Goal: Transaction & Acquisition: Purchase product/service

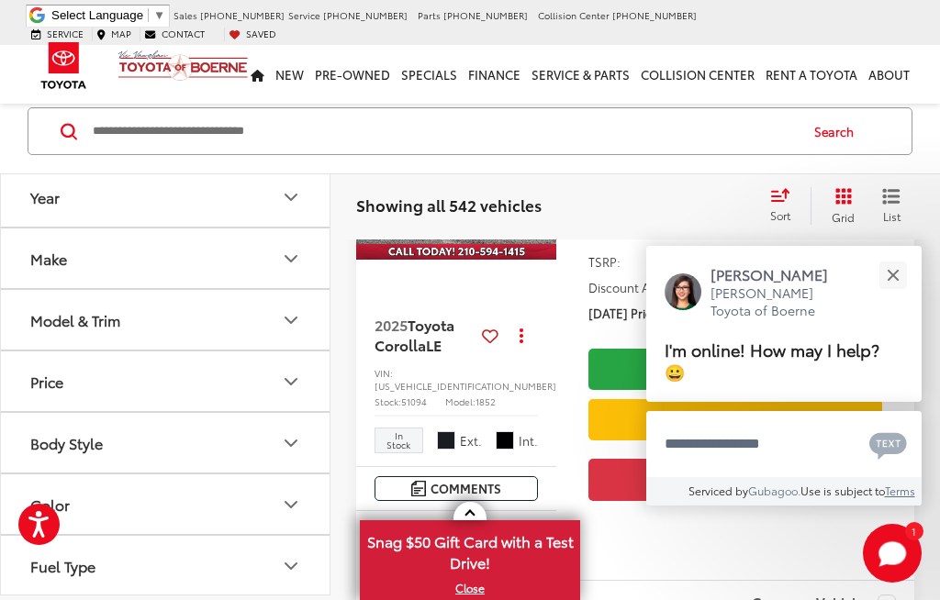
click at [293, 303] on button "Model & Trim" at bounding box center [166, 320] width 331 height 60
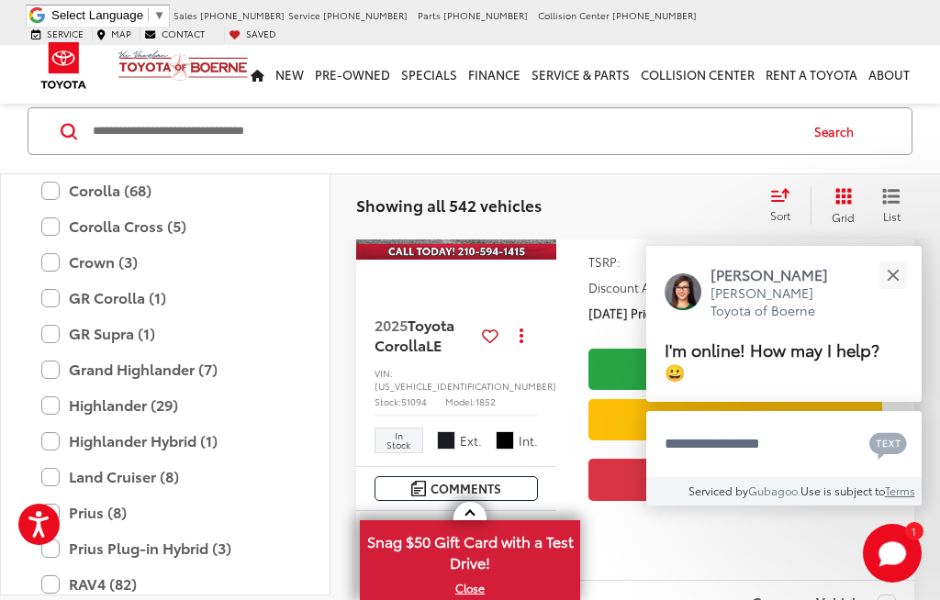
scroll to position [348, 0]
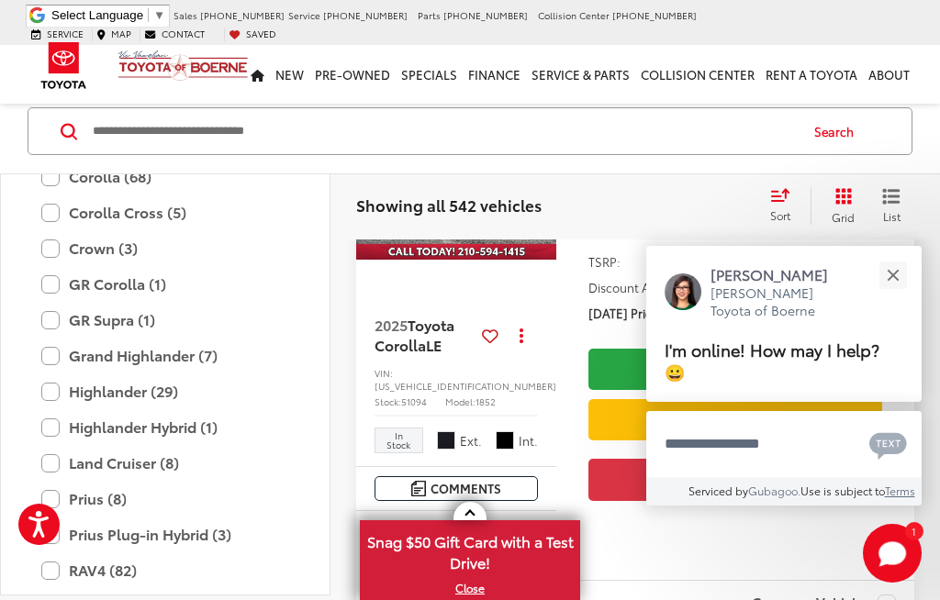
click at [44, 347] on label "Grand Highlander (7)" at bounding box center [165, 356] width 248 height 32
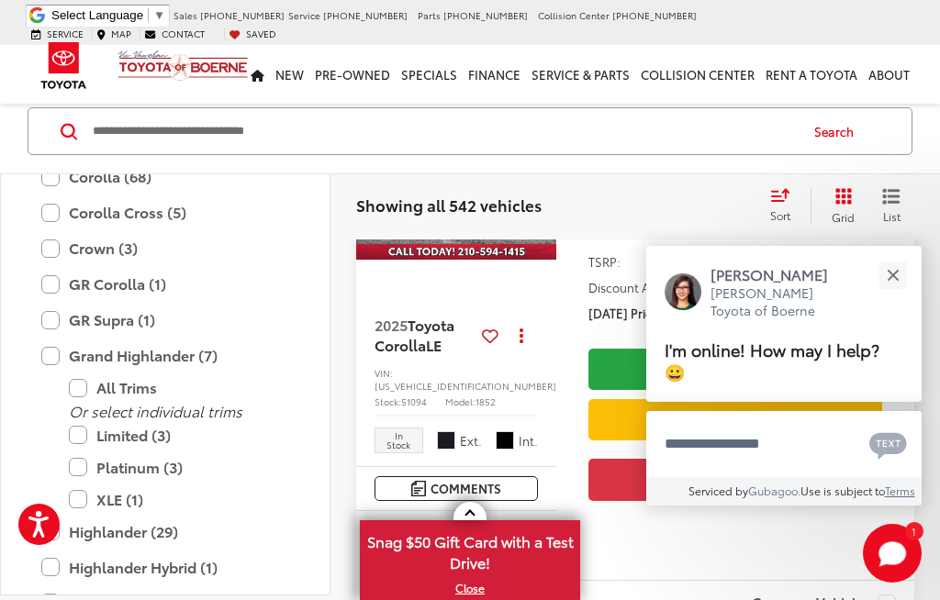
scroll to position [229, 0]
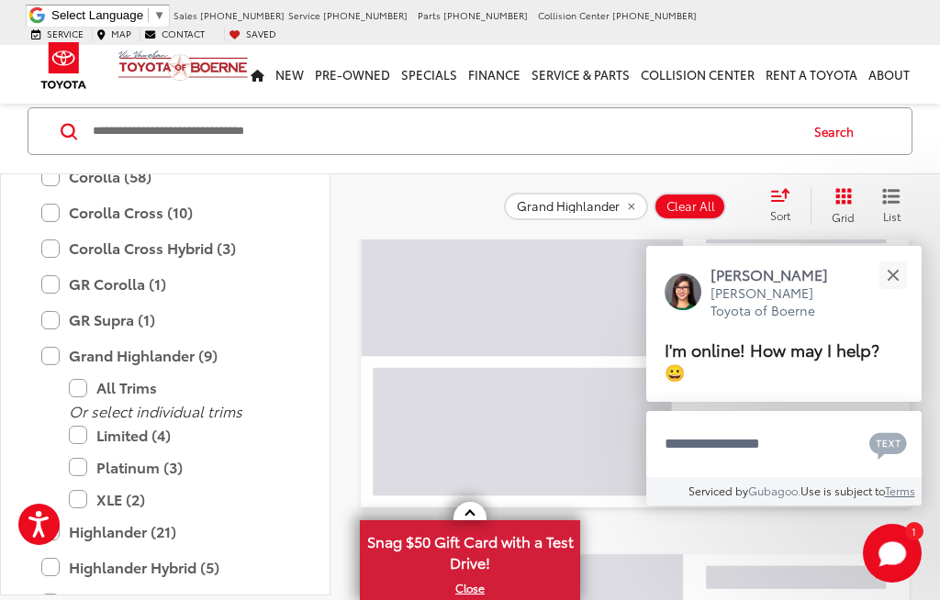
click at [897, 295] on button "Close" at bounding box center [892, 274] width 39 height 39
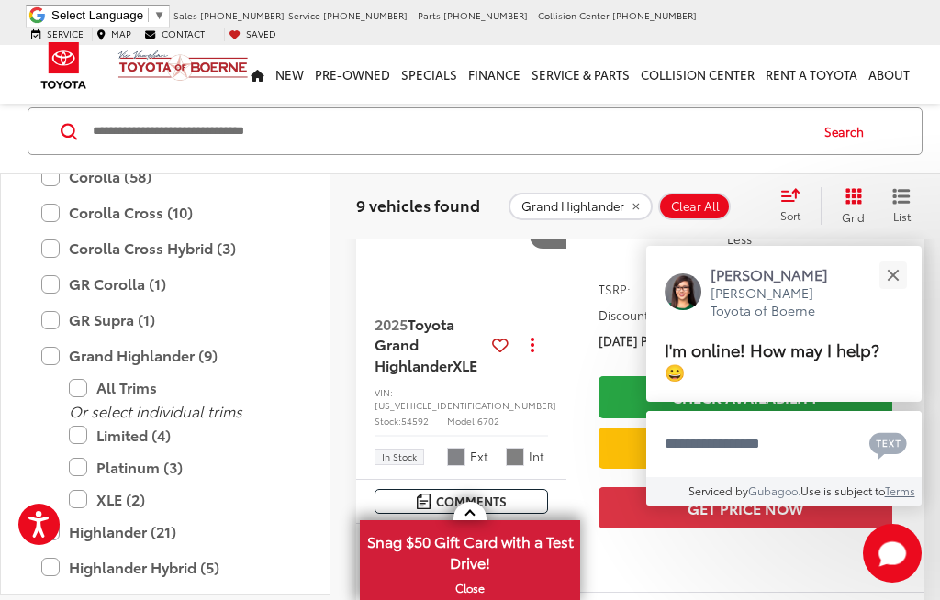
scroll to position [124, 0]
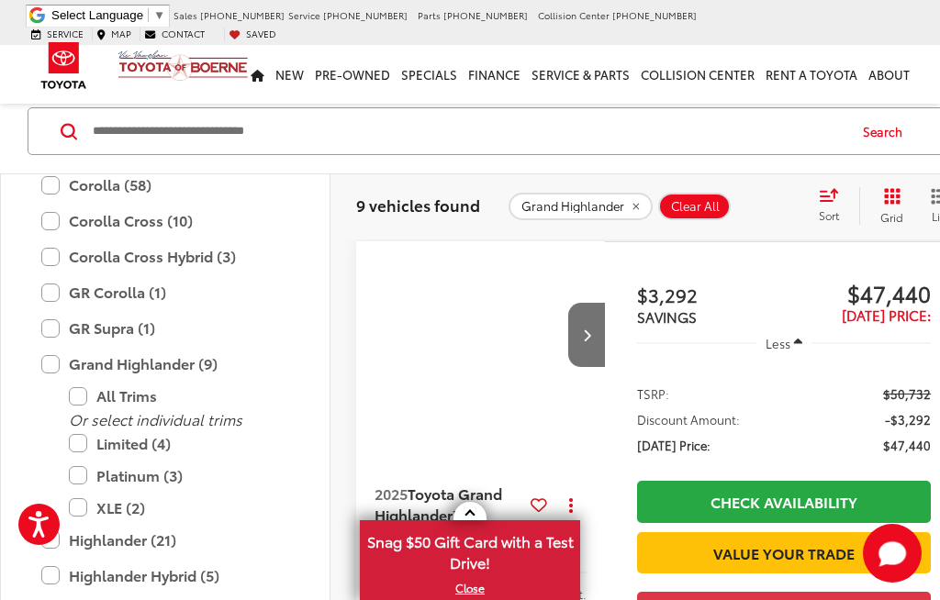
click at [896, 325] on button "Close" at bounding box center [896, 307] width 36 height 36
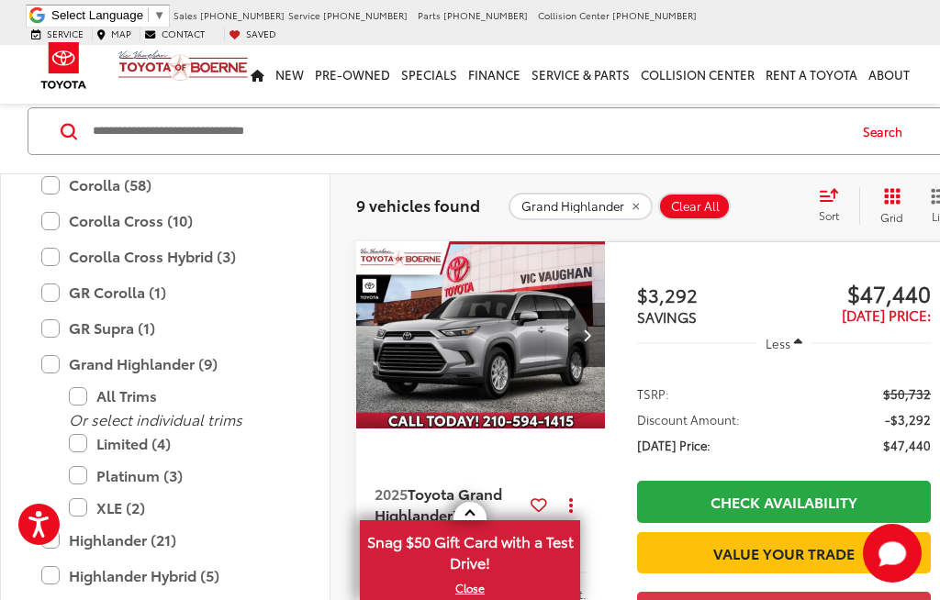
click at [456, 317] on img "2025 Toyota Grand Highlander XLE 0" at bounding box center [481, 335] width 252 height 189
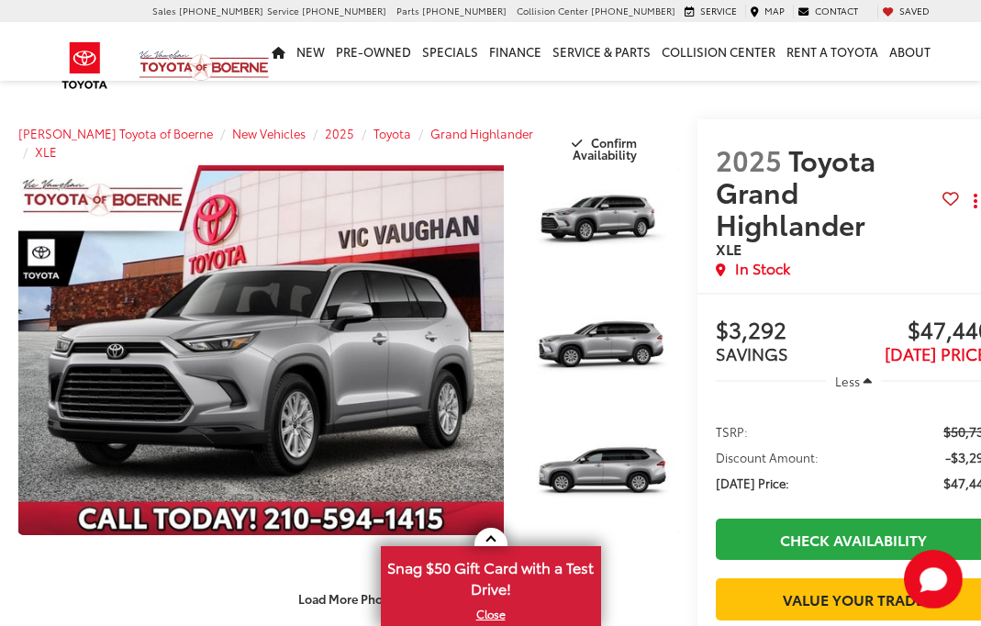
click at [328, 582] on button "Load More Photos" at bounding box center [350, 598] width 128 height 32
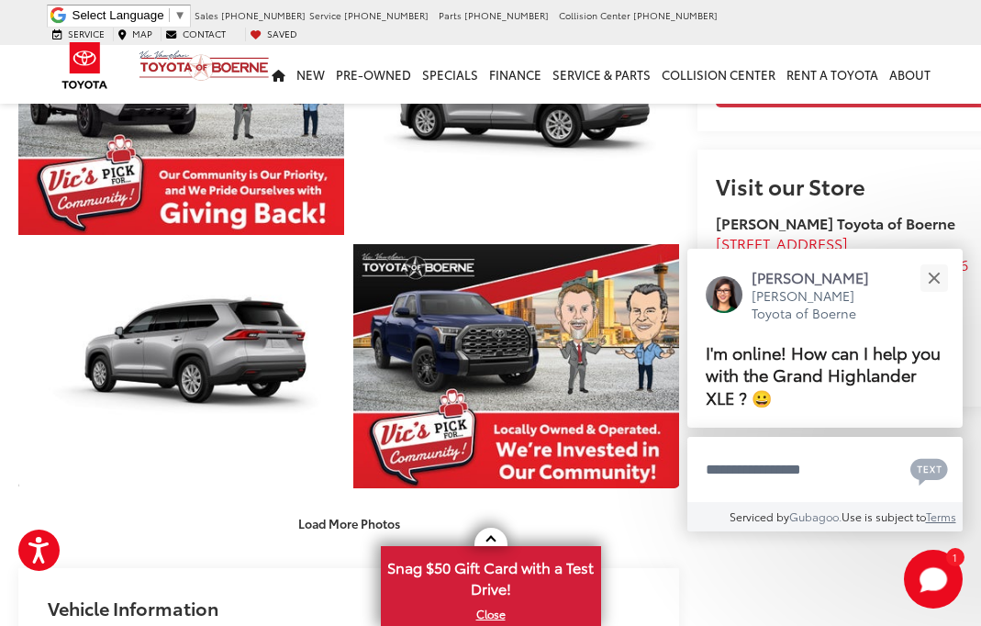
click at [932, 297] on button "Close" at bounding box center [933, 277] width 39 height 39
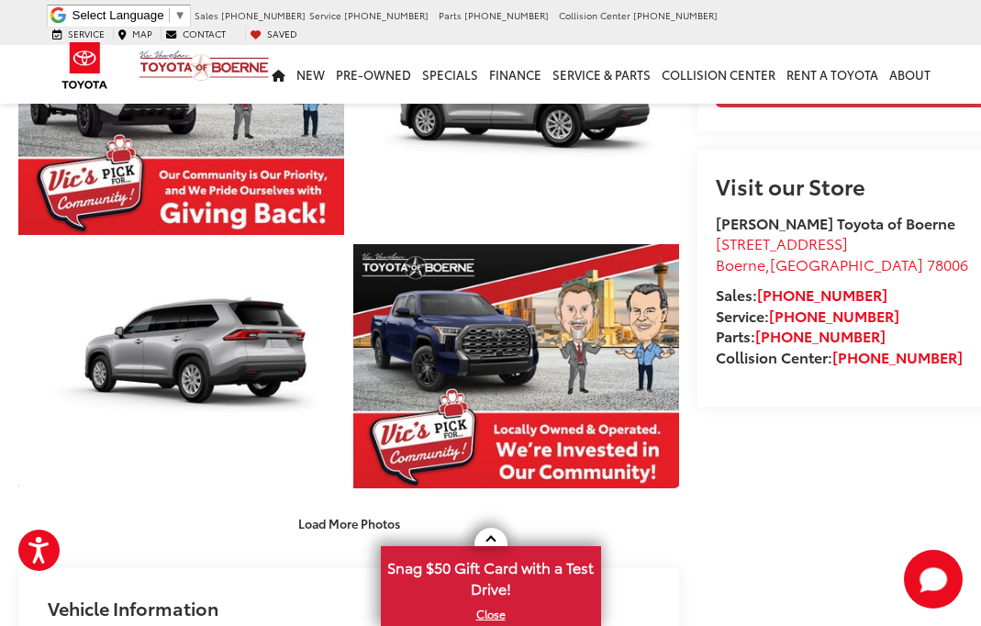
click at [943, 347] on div "[PERSON_NAME] Toyota of Boerne [STREET_ADDRESS] [GEOGRAPHIC_DATA] , [GEOGRAPHIC…" at bounding box center [853, 290] width 275 height 155
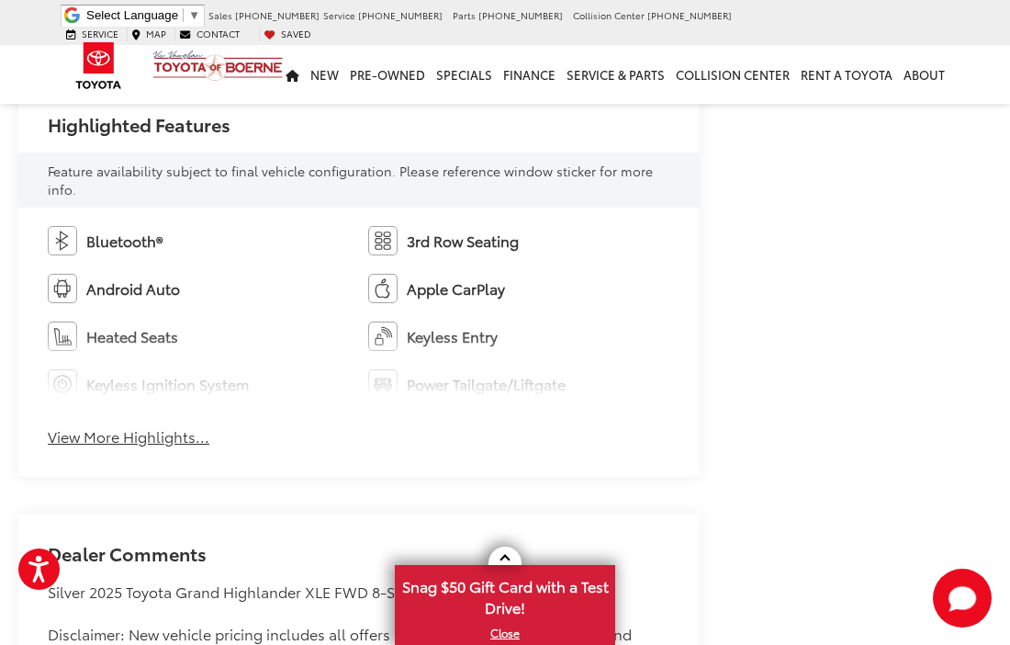
scroll to position [1575, 0]
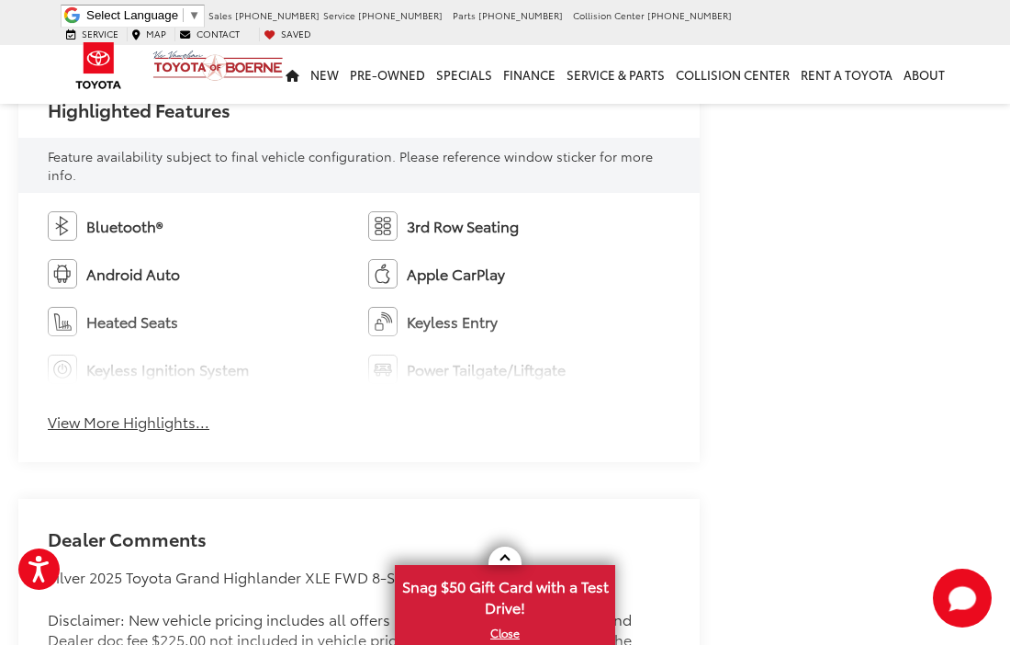
click at [159, 415] on button "View More Highlights..." at bounding box center [129, 421] width 162 height 21
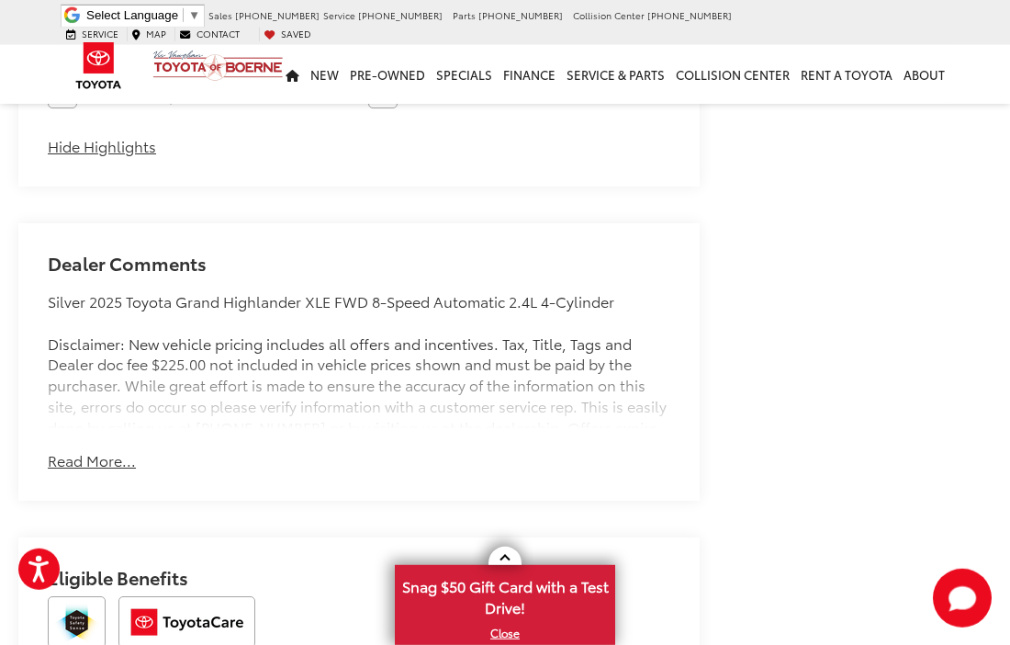
scroll to position [2102, 0]
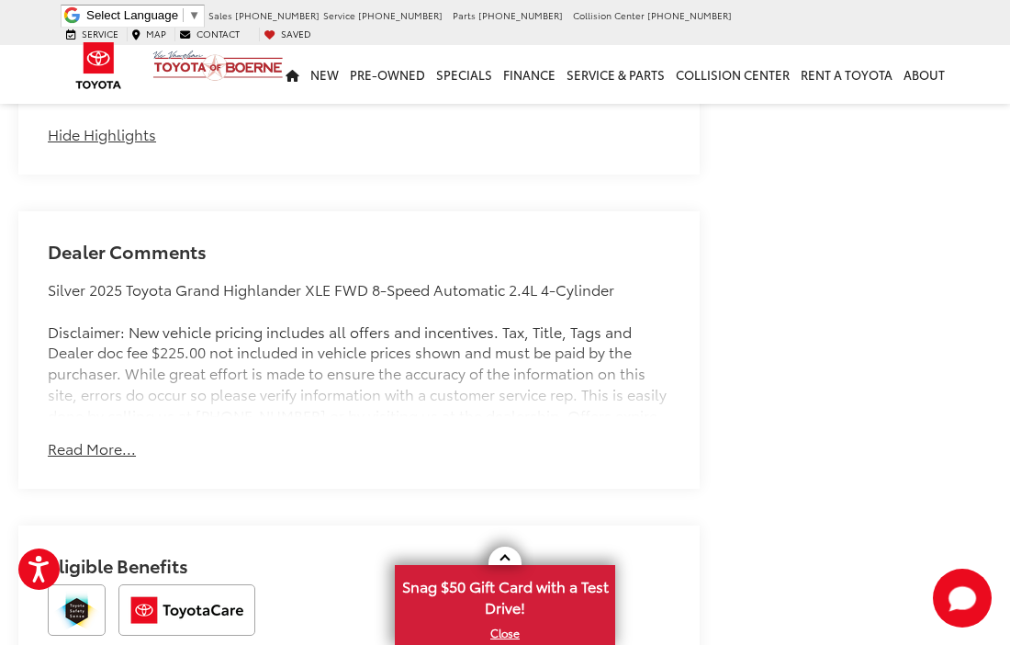
click at [96, 446] on button "Read More..." at bounding box center [92, 448] width 88 height 21
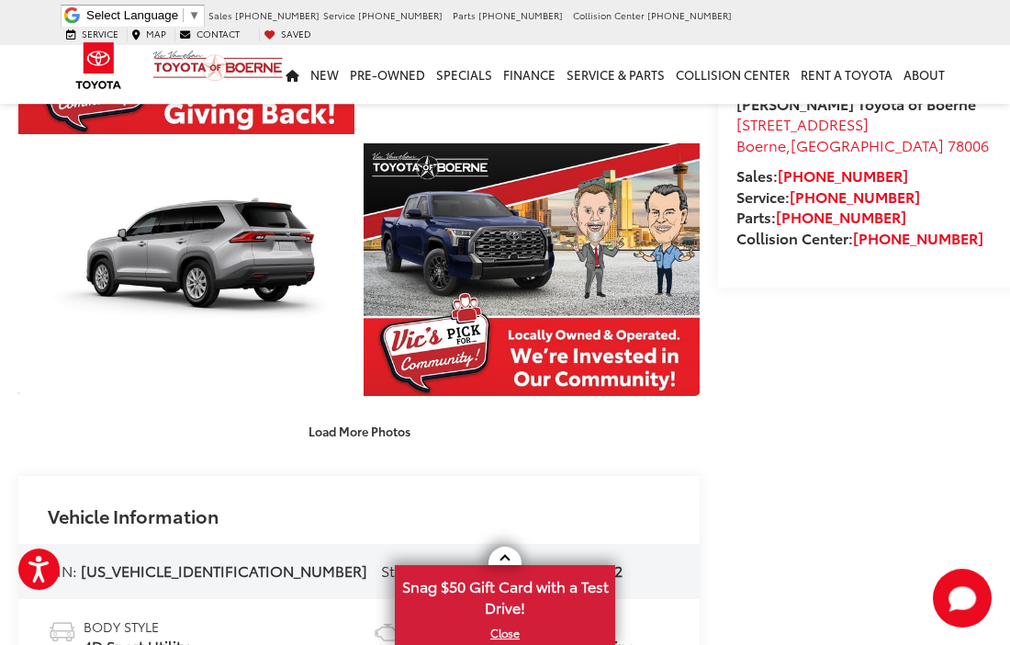
scroll to position [657, 0]
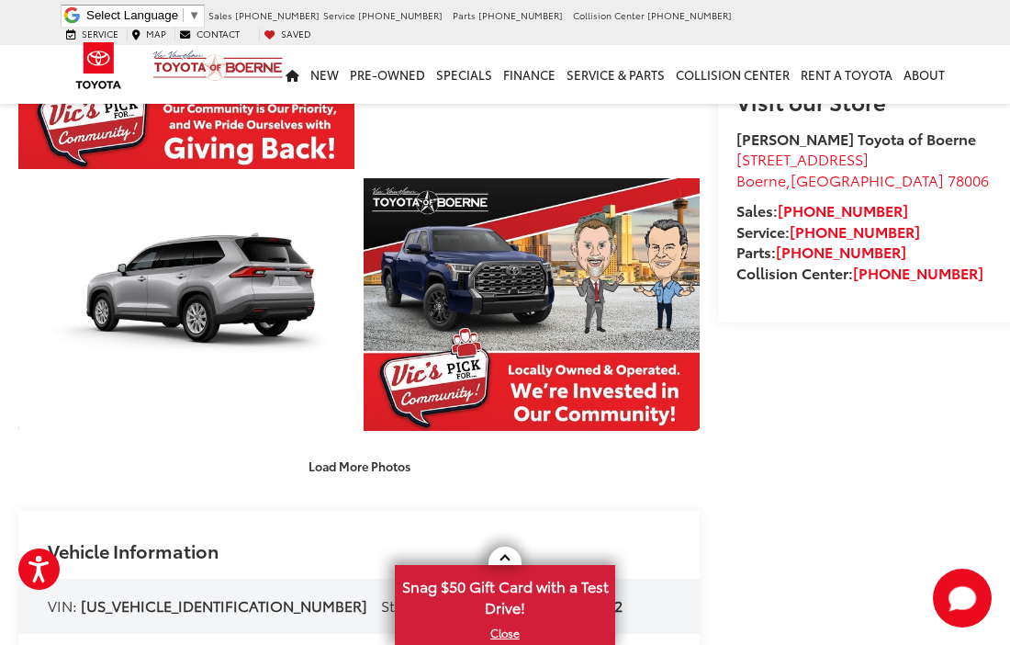
click at [221, 285] on link "Expand Photo 6" at bounding box center [186, 304] width 336 height 252
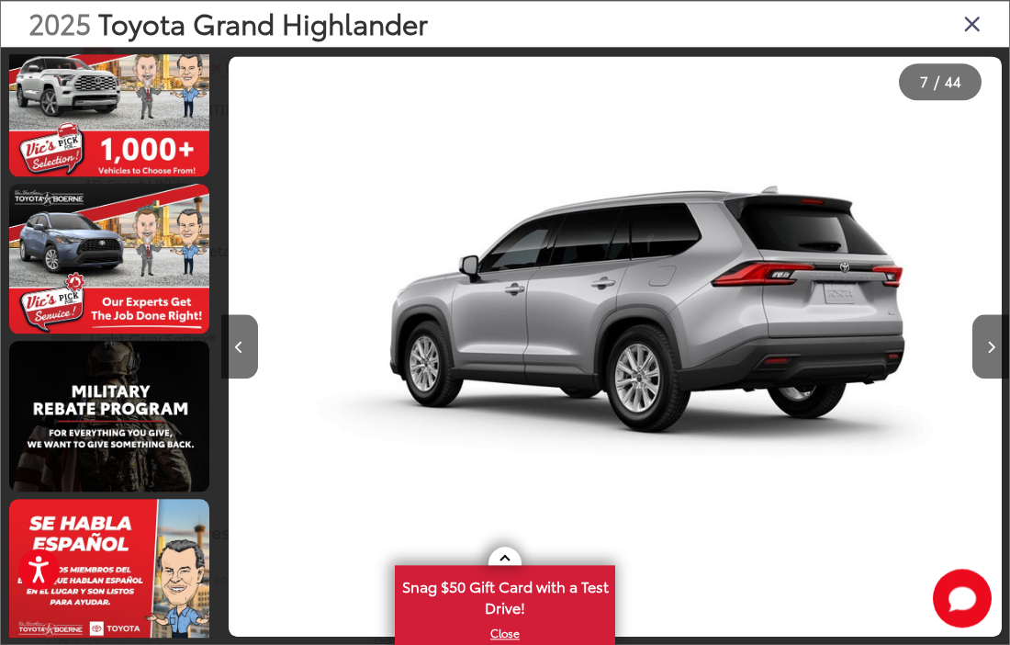
scroll to position [1164, 0]
click at [981, 360] on button "Next image" at bounding box center [990, 346] width 37 height 64
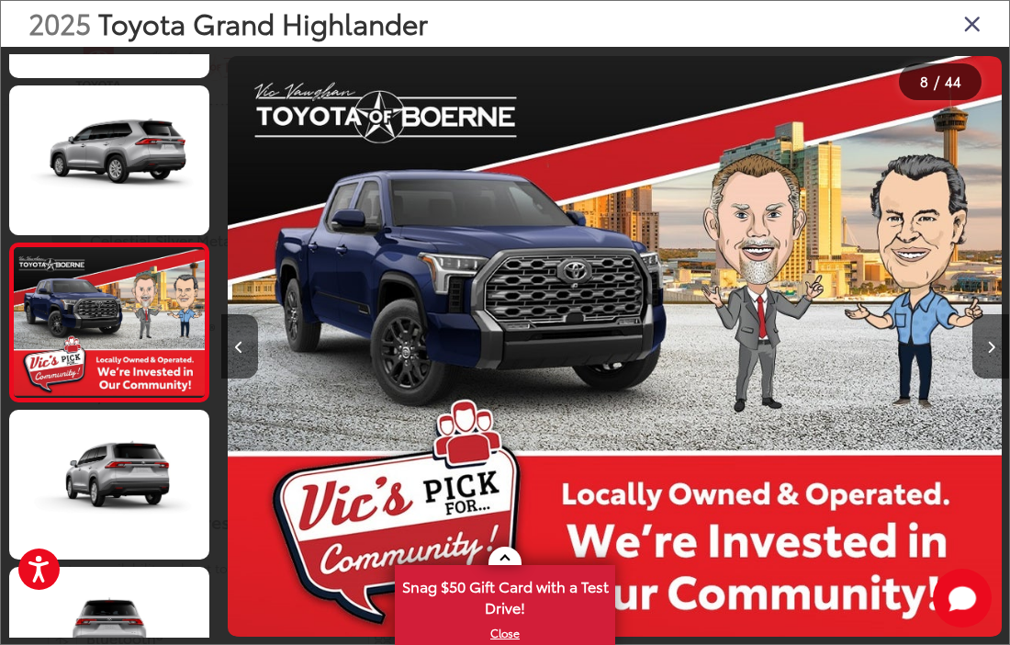
scroll to position [907, 0]
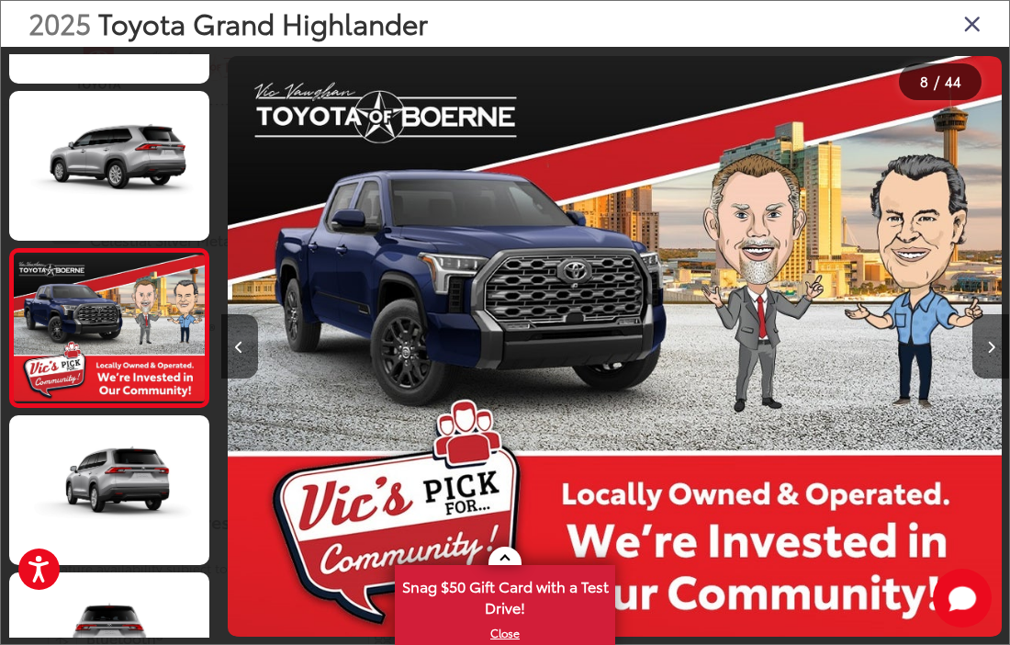
click at [981, 370] on button "Next image" at bounding box center [990, 346] width 37 height 64
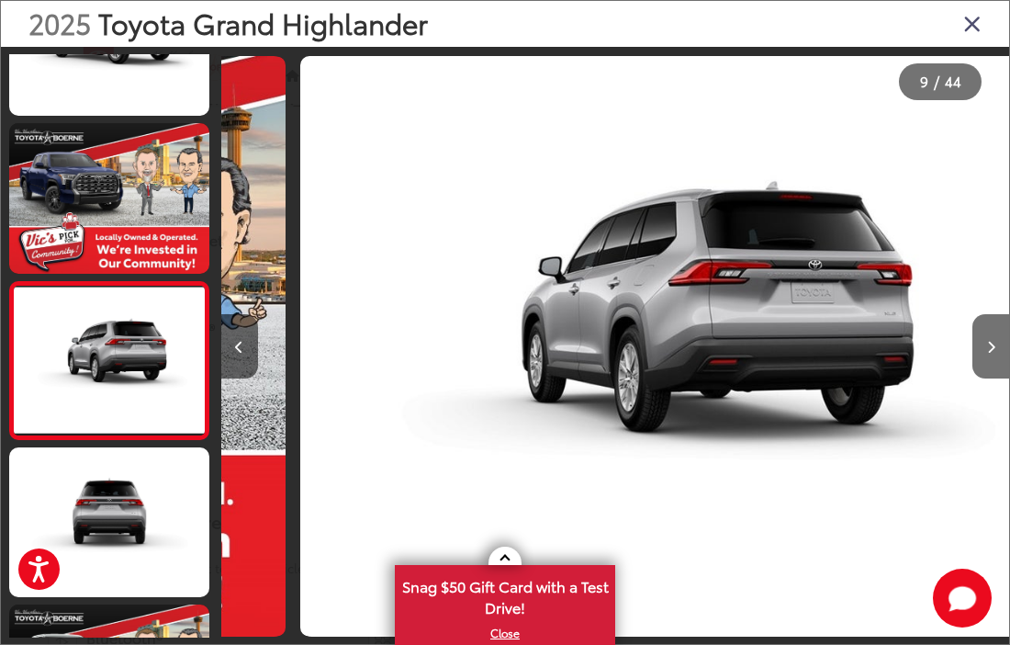
scroll to position [1065, 0]
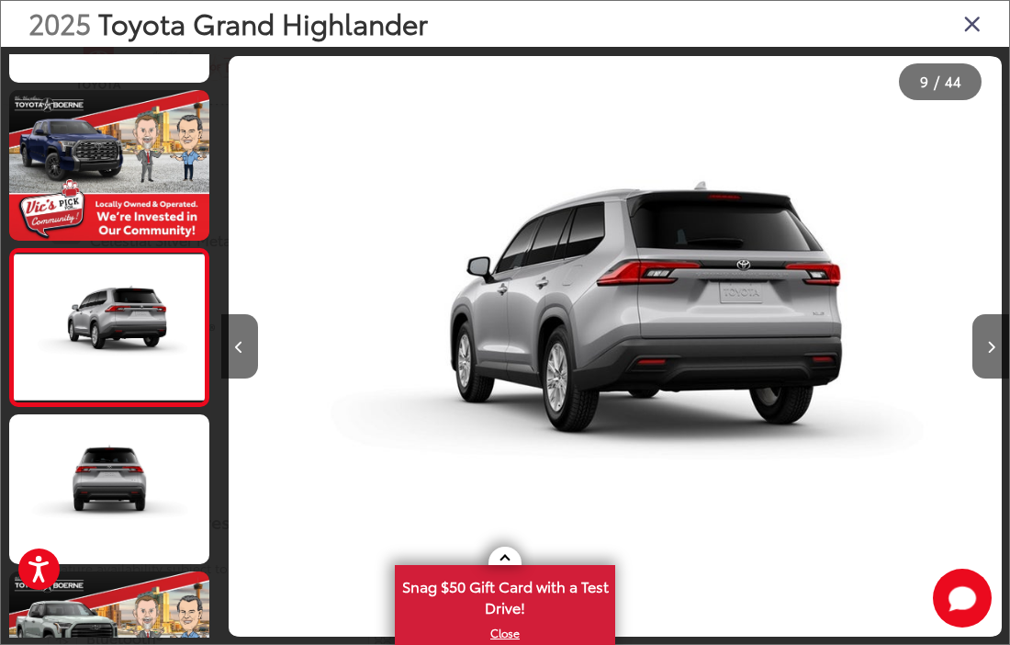
click at [981, 358] on button "Next image" at bounding box center [990, 346] width 37 height 64
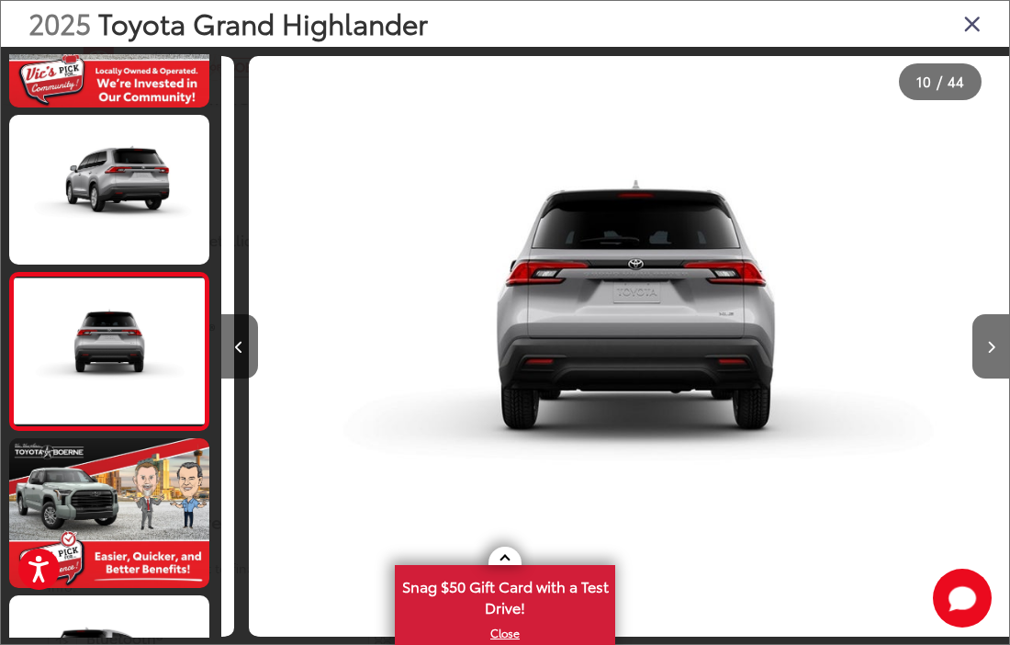
scroll to position [1222, 0]
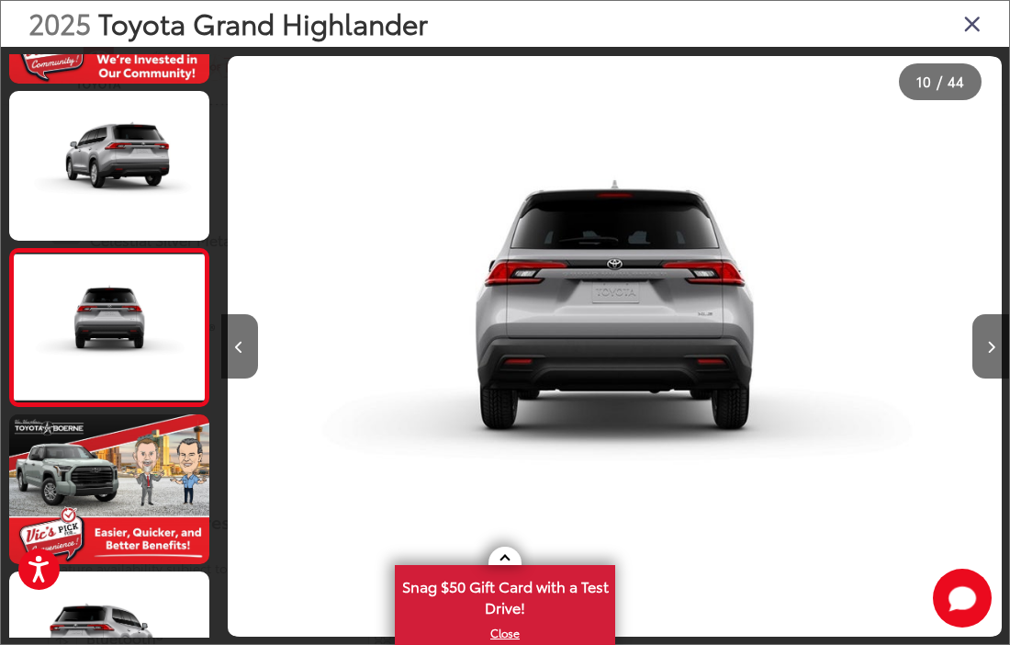
click at [981, 375] on button "Next image" at bounding box center [990, 346] width 37 height 64
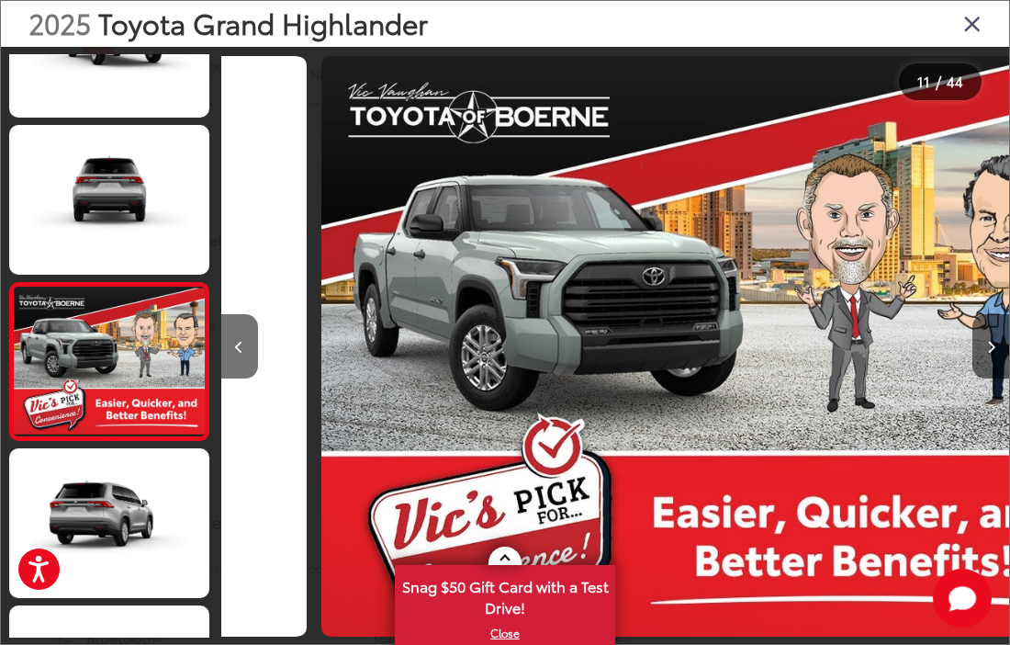
scroll to position [0, 0]
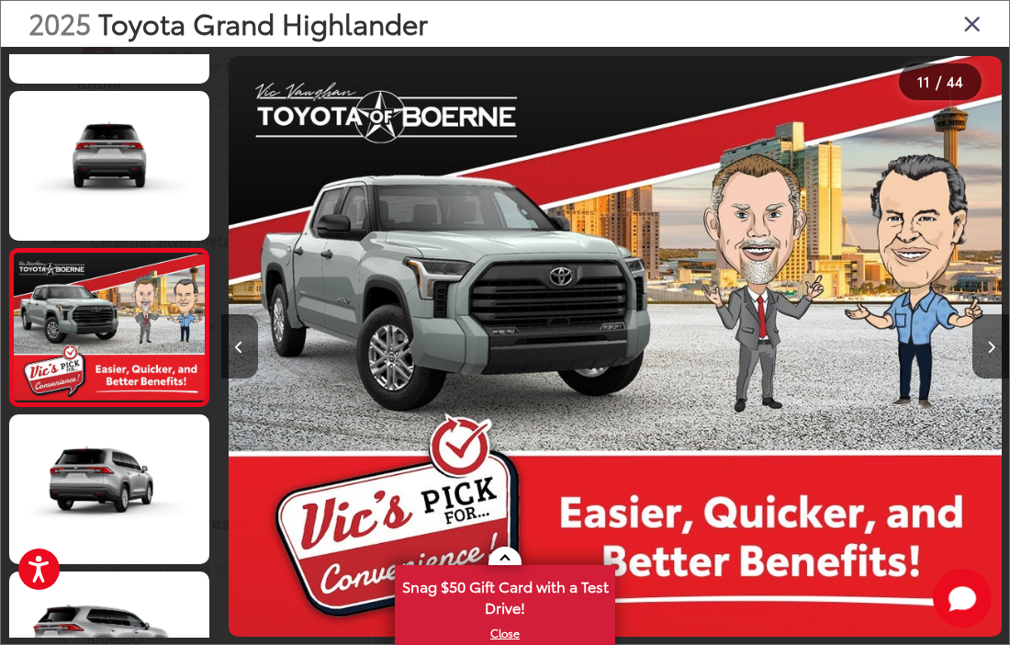
click at [981, 378] on button "Next image" at bounding box center [990, 346] width 37 height 64
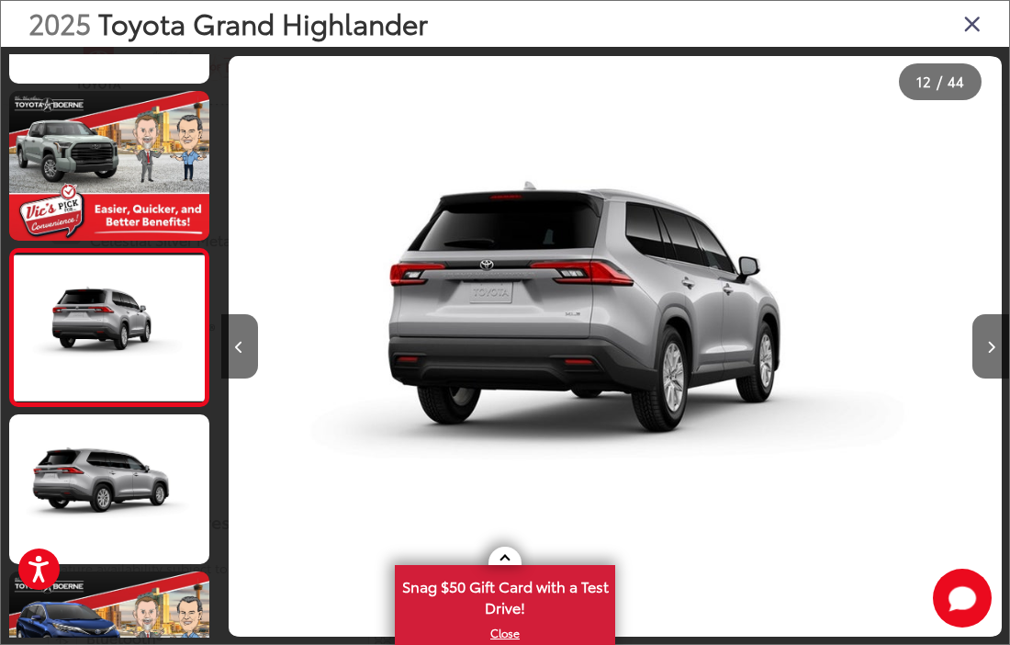
click at [981, 378] on button "Next image" at bounding box center [990, 346] width 37 height 64
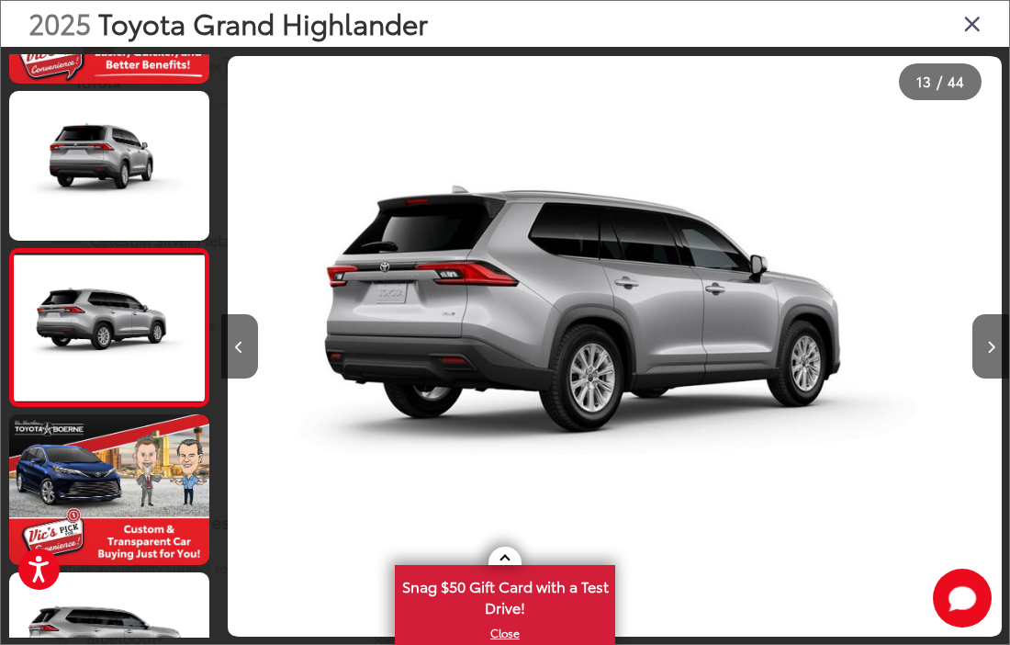
click at [981, 371] on button "Next image" at bounding box center [990, 346] width 37 height 64
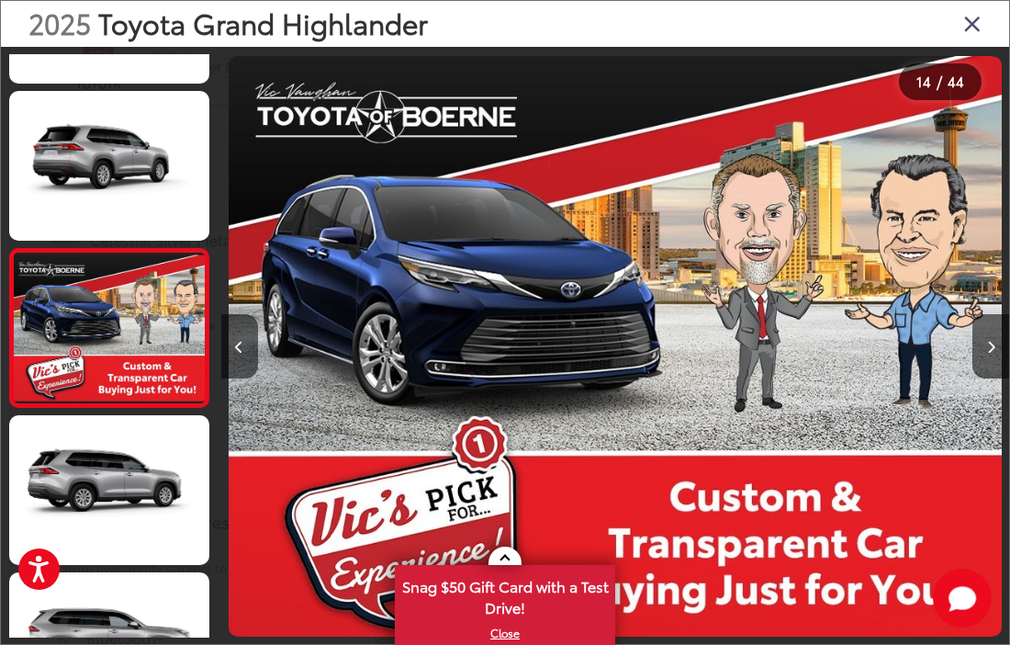
click at [981, 376] on button "Next image" at bounding box center [990, 346] width 37 height 64
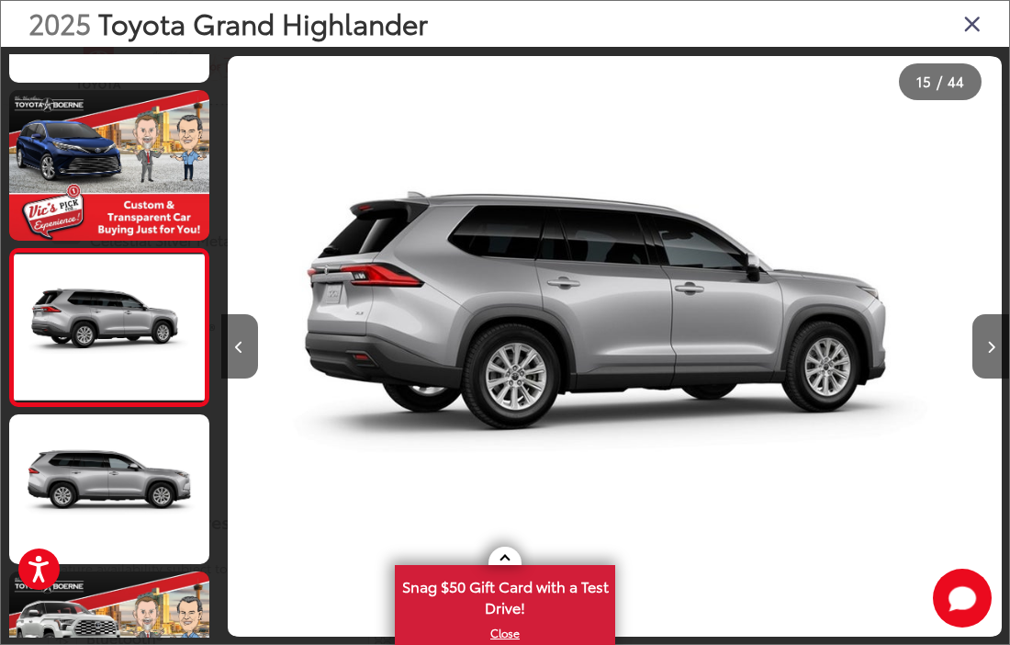
click at [981, 371] on button "Next image" at bounding box center [990, 346] width 37 height 64
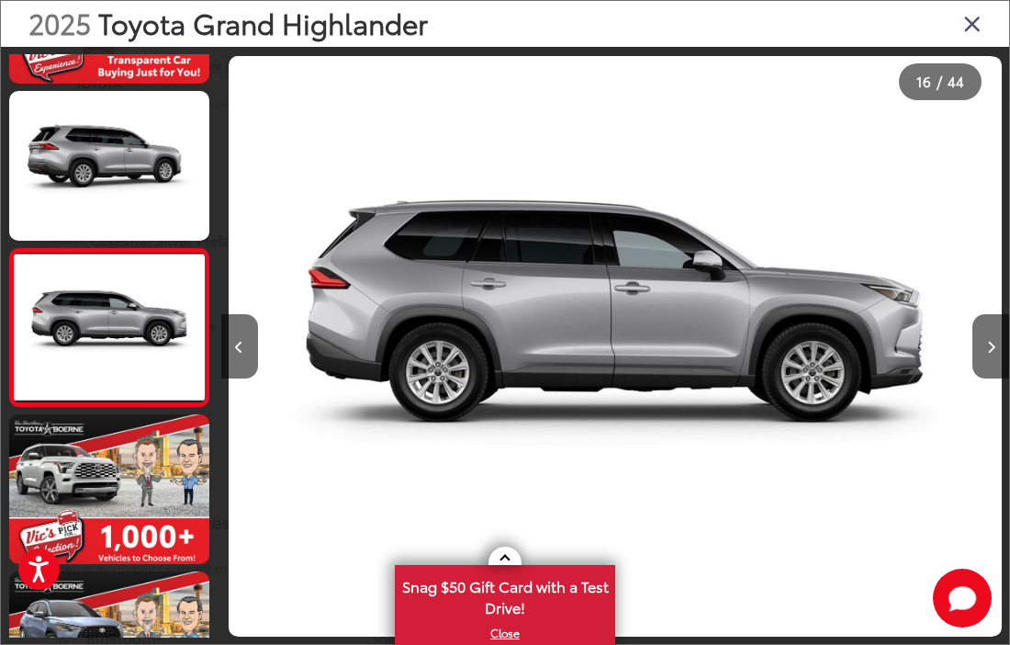
click at [981, 376] on button "Next image" at bounding box center [990, 346] width 37 height 64
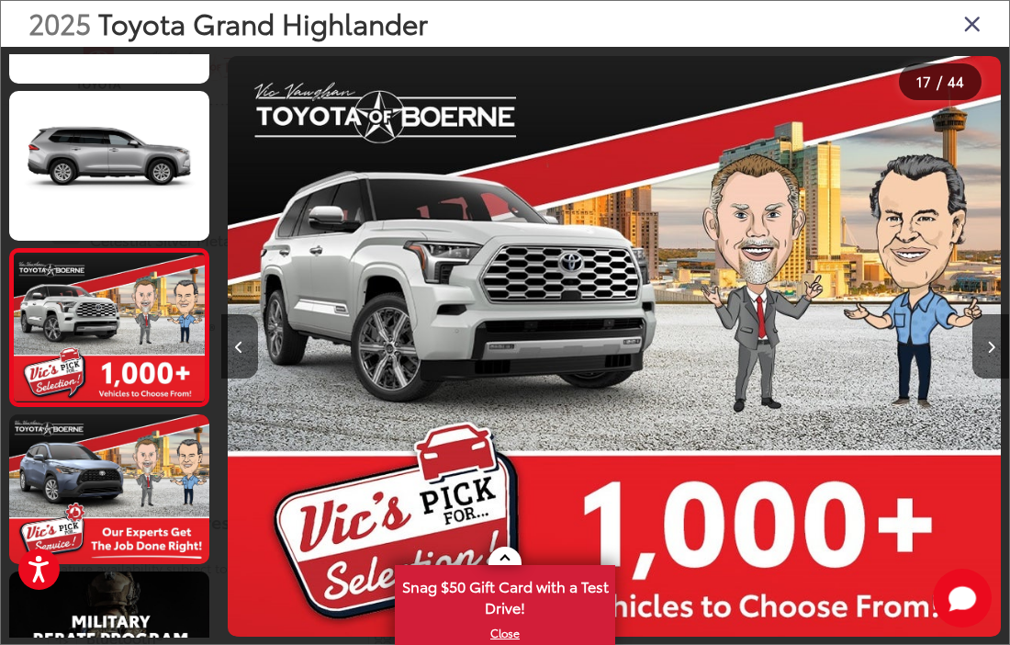
click at [981, 378] on button "Next image" at bounding box center [990, 346] width 37 height 64
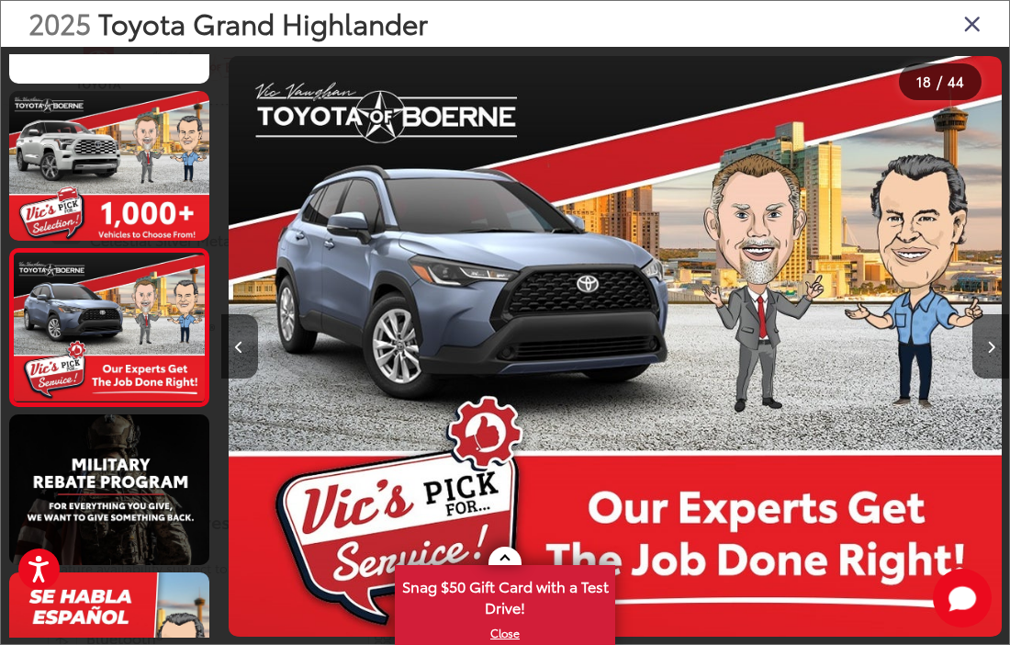
click at [981, 378] on button "Next image" at bounding box center [990, 346] width 37 height 64
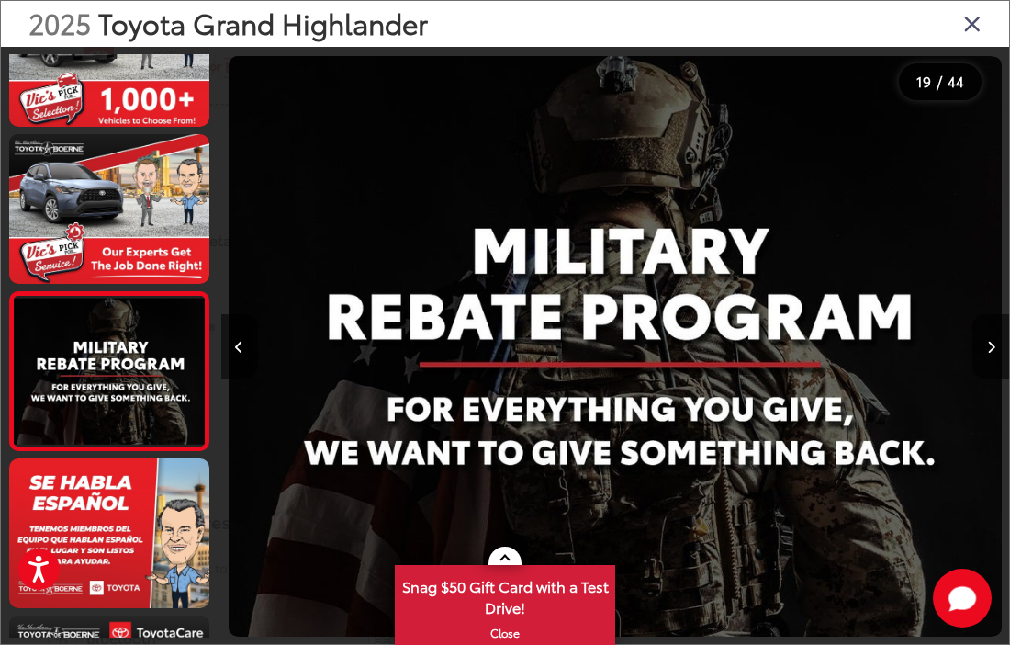
click at [981, 378] on button "Next image" at bounding box center [990, 346] width 37 height 64
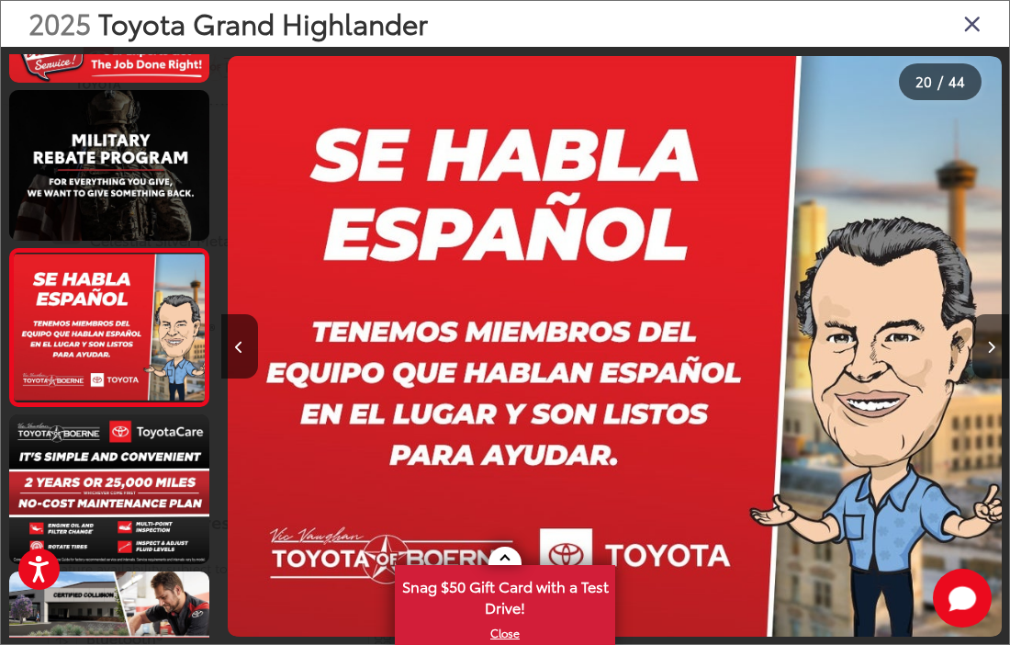
click at [981, 378] on button "Next image" at bounding box center [990, 346] width 37 height 64
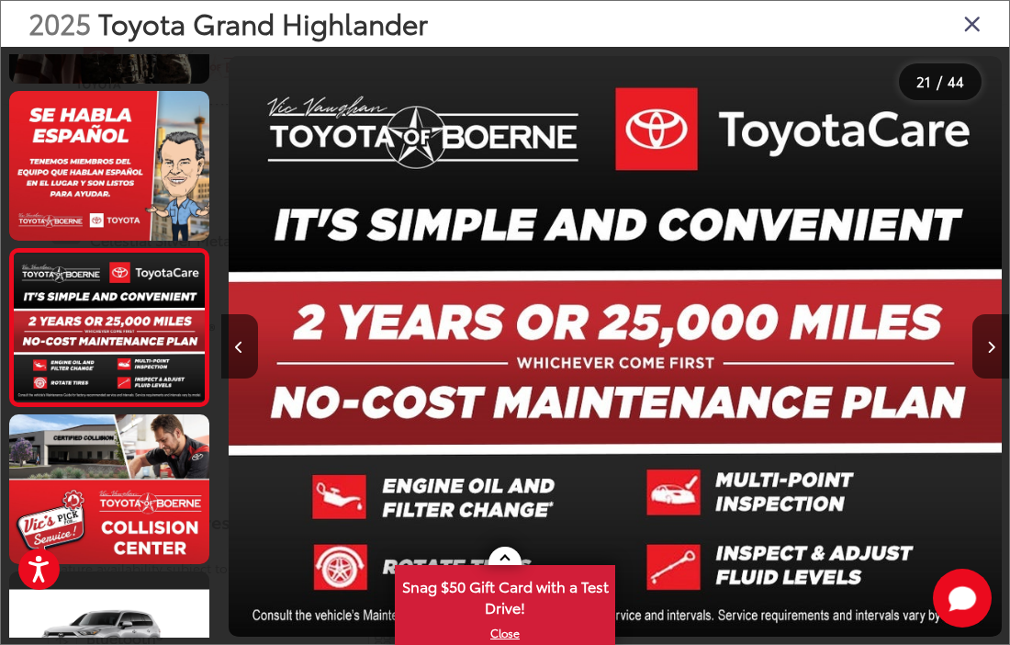
click at [981, 378] on button "Next image" at bounding box center [990, 346] width 37 height 64
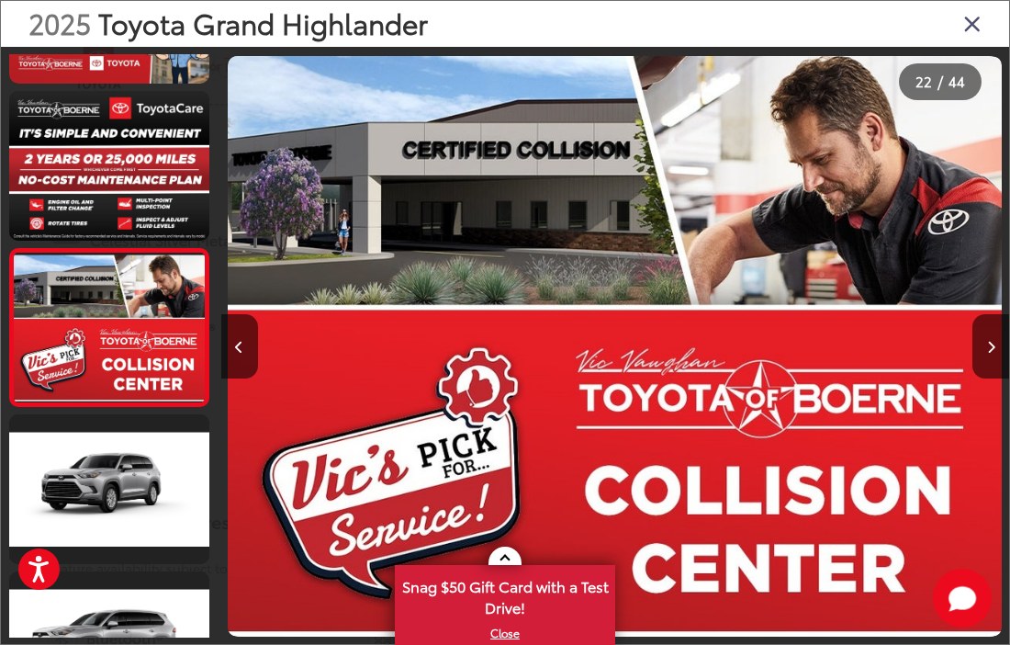
click at [981, 378] on button "Next image" at bounding box center [990, 346] width 37 height 64
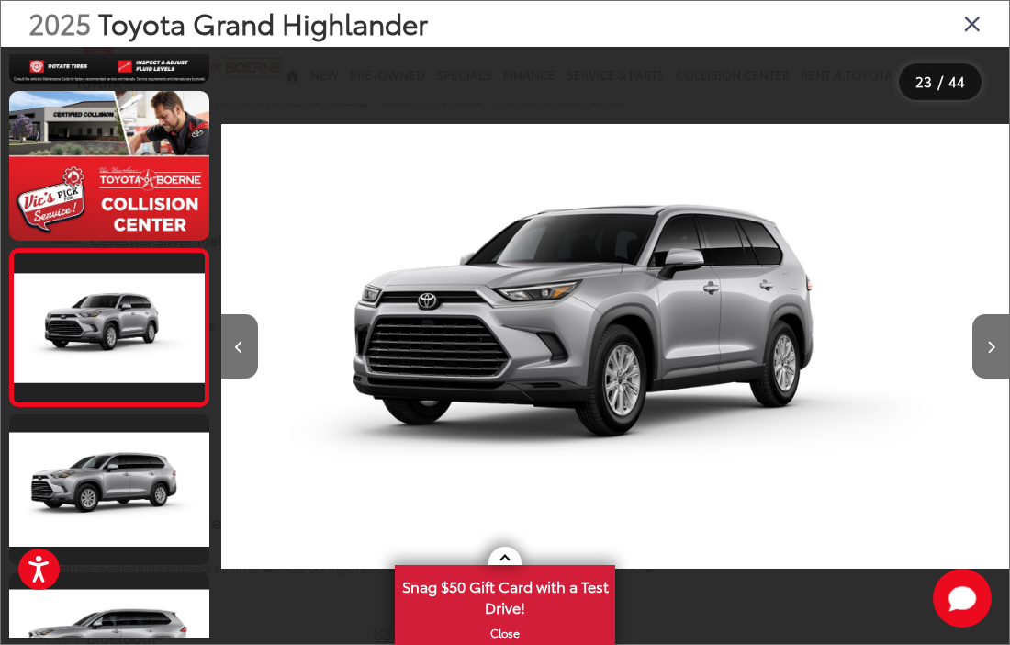
click at [981, 378] on button "Next image" at bounding box center [990, 346] width 37 height 64
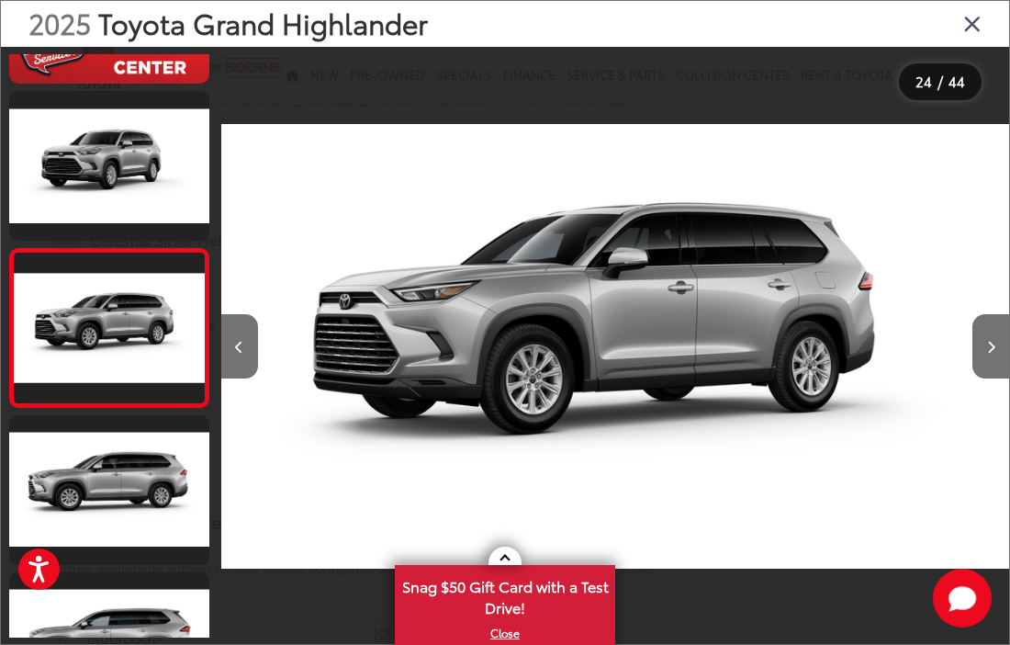
click at [981, 377] on button "Next image" at bounding box center [990, 346] width 37 height 64
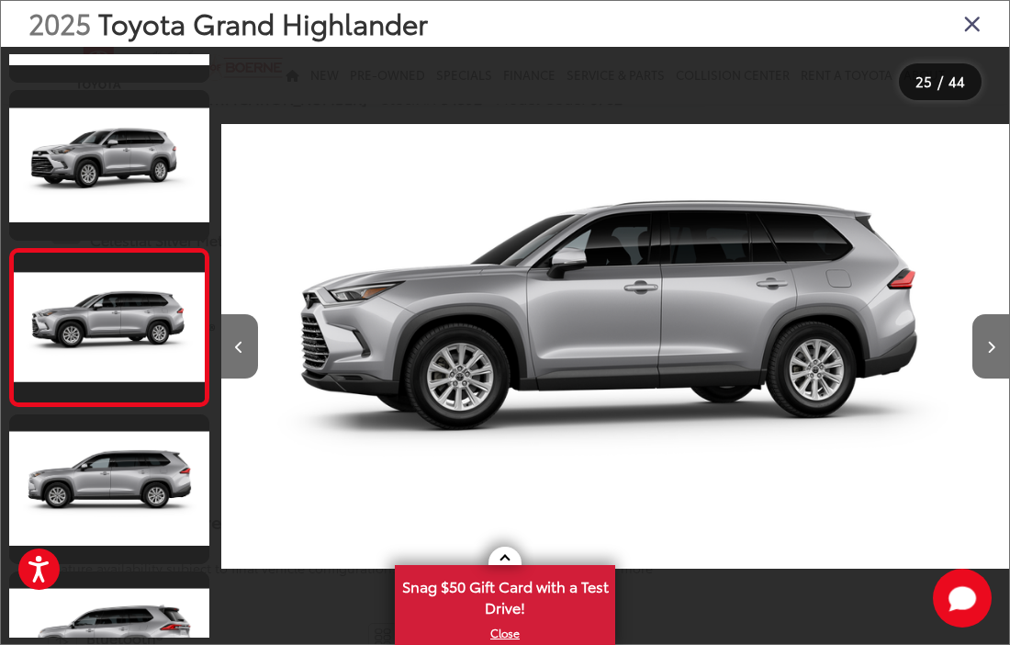
click at [981, 378] on button "Next image" at bounding box center [990, 346] width 37 height 64
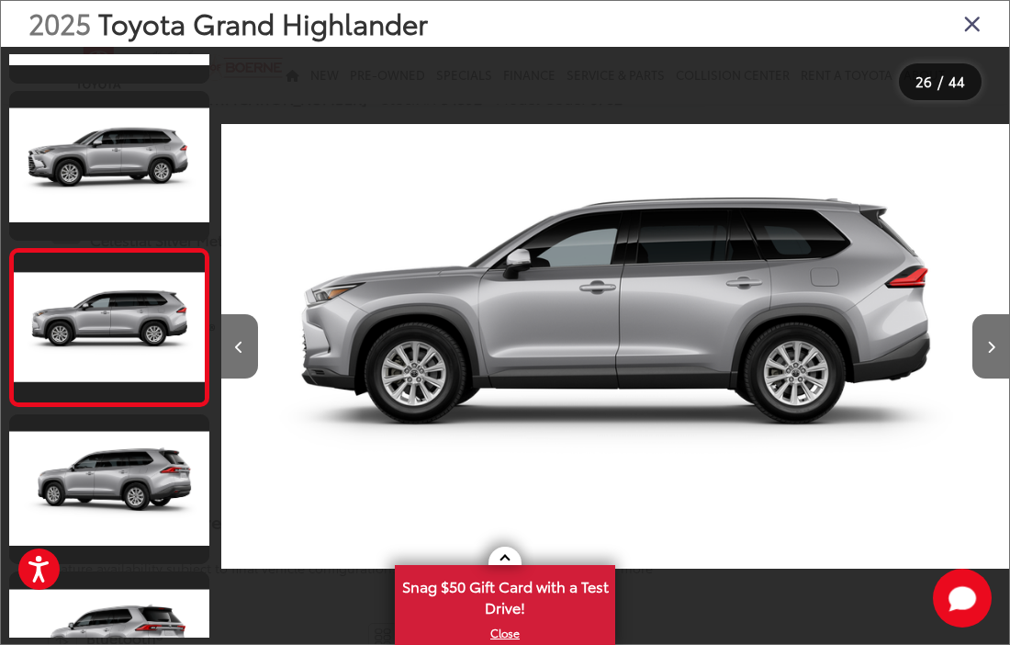
click at [981, 378] on button "Next image" at bounding box center [990, 346] width 37 height 64
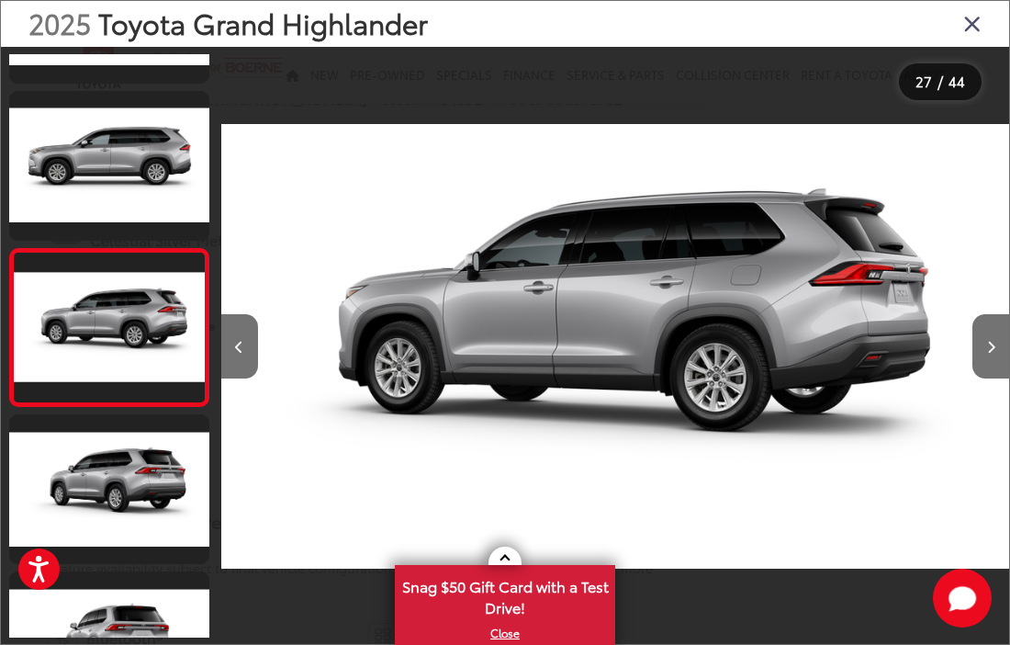
click at [981, 378] on button "Next image" at bounding box center [990, 346] width 37 height 64
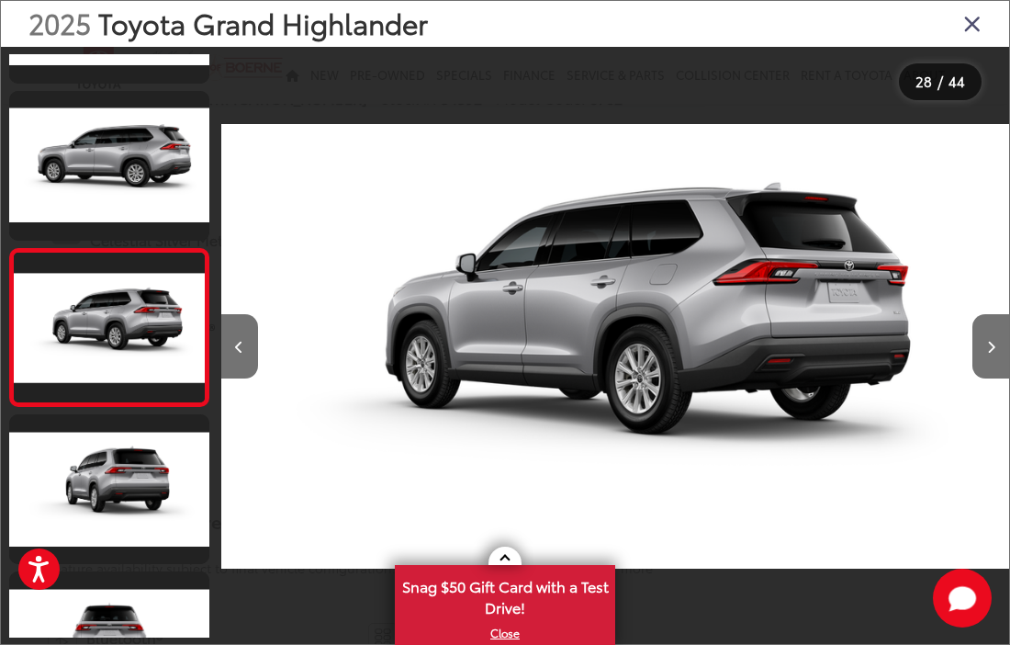
click at [981, 378] on button "Next image" at bounding box center [990, 346] width 37 height 64
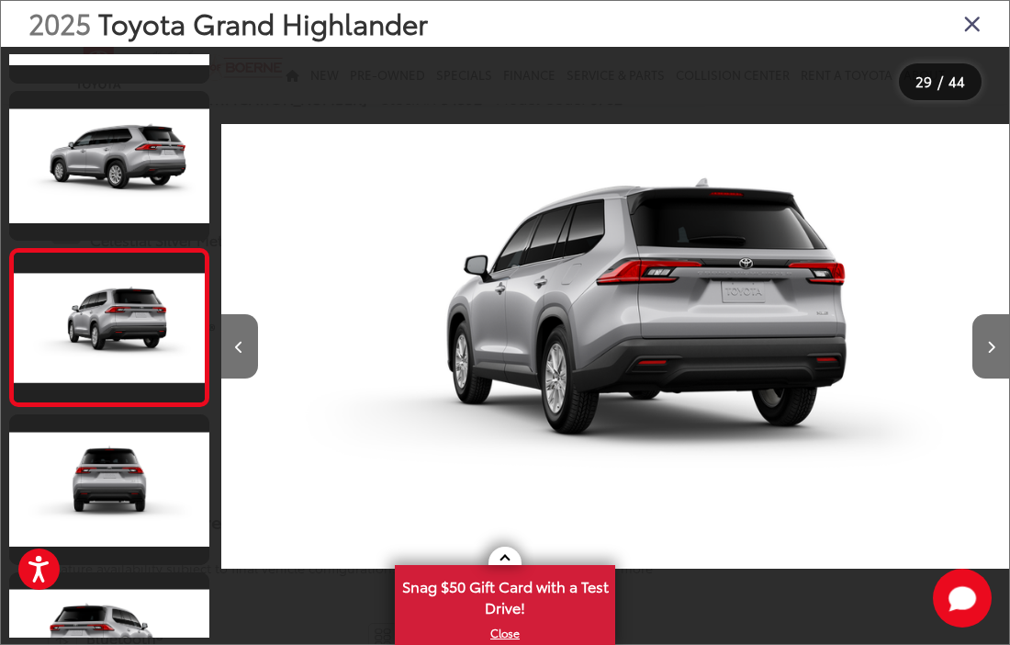
click at [981, 378] on button "Next image" at bounding box center [990, 346] width 37 height 64
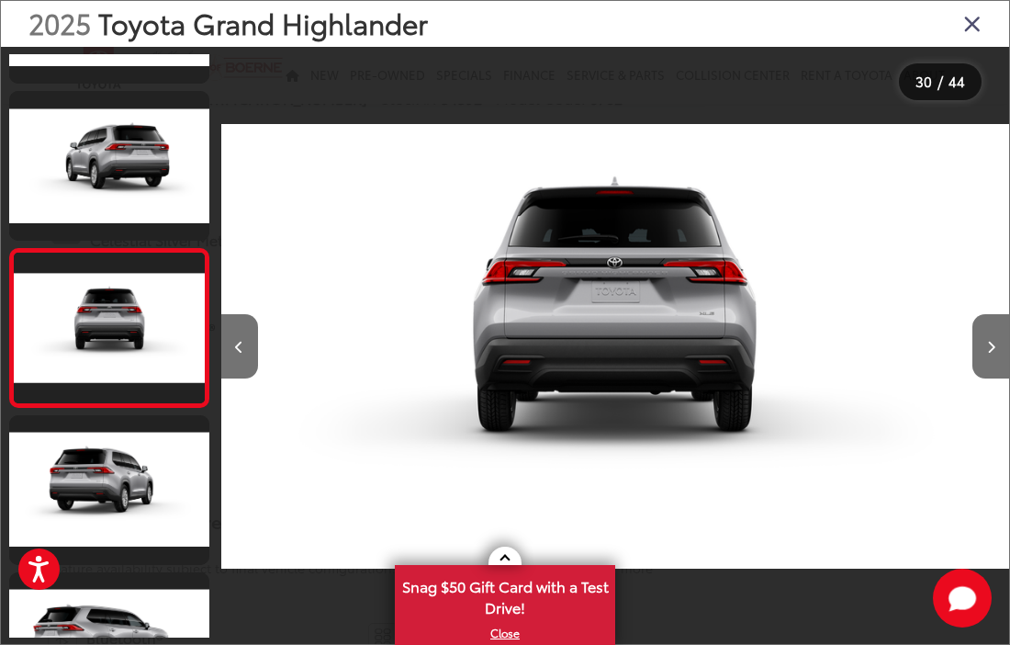
click at [981, 378] on button "Next image" at bounding box center [990, 346] width 37 height 64
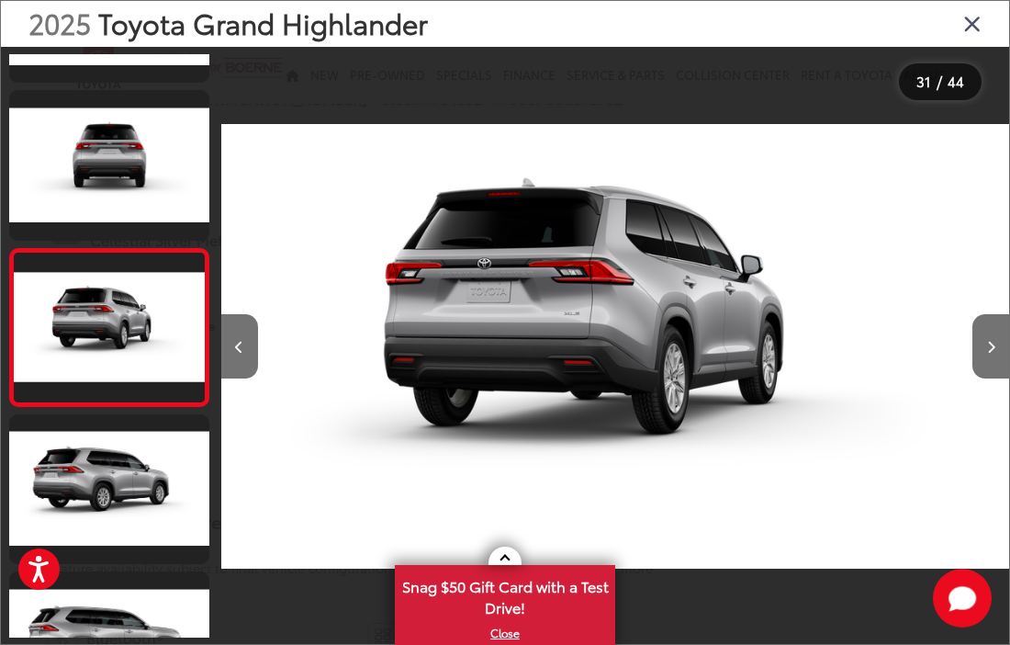
click at [981, 378] on button "Next image" at bounding box center [990, 346] width 37 height 64
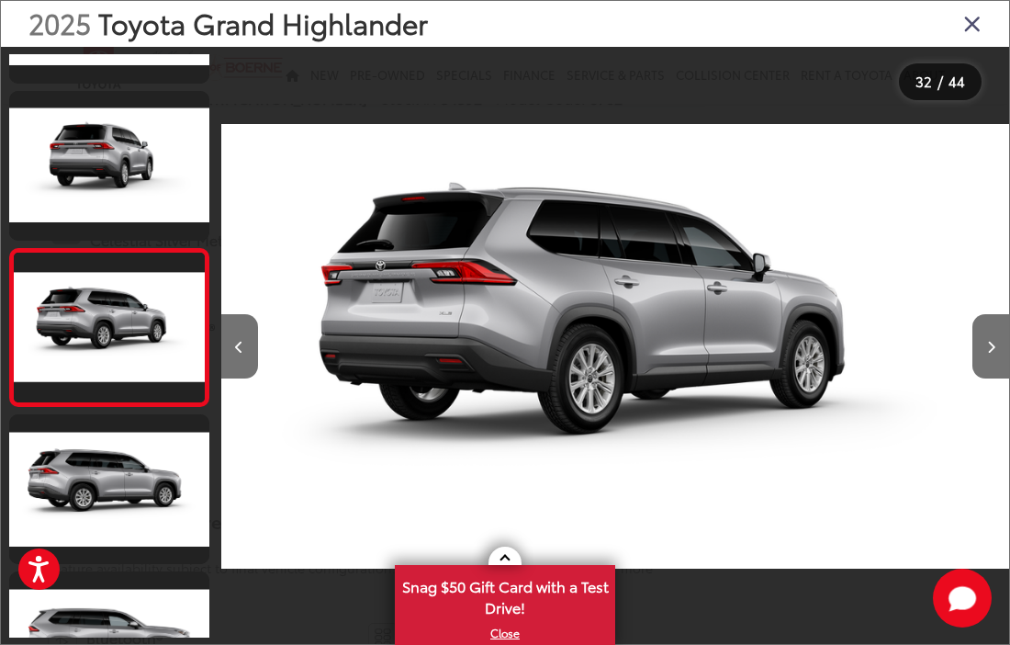
click at [981, 378] on button "Next image" at bounding box center [990, 346] width 37 height 64
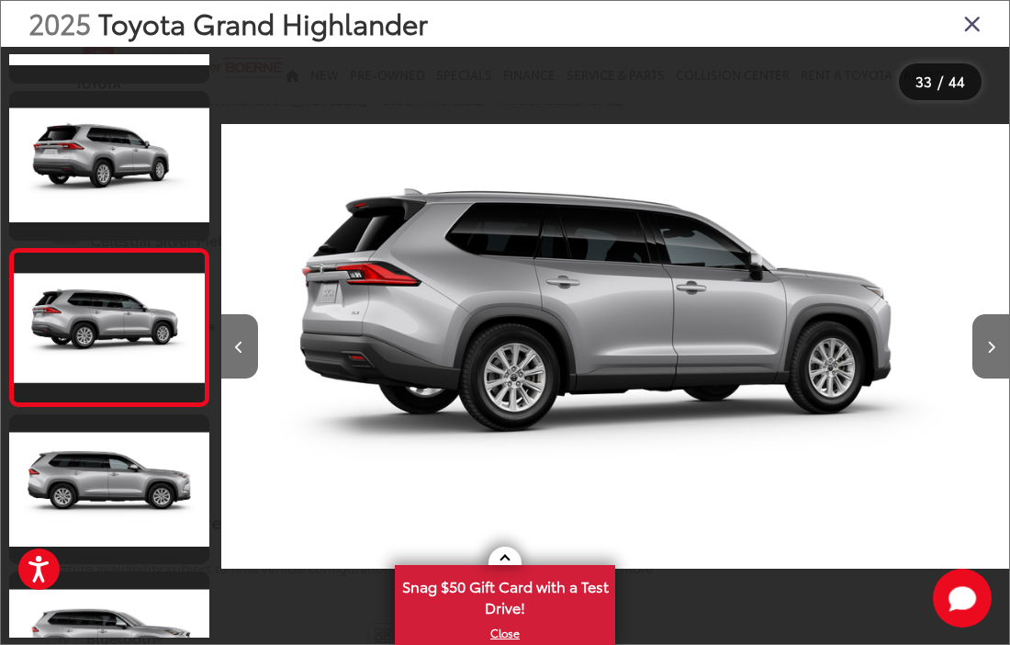
click at [981, 378] on button "Next image" at bounding box center [990, 346] width 37 height 64
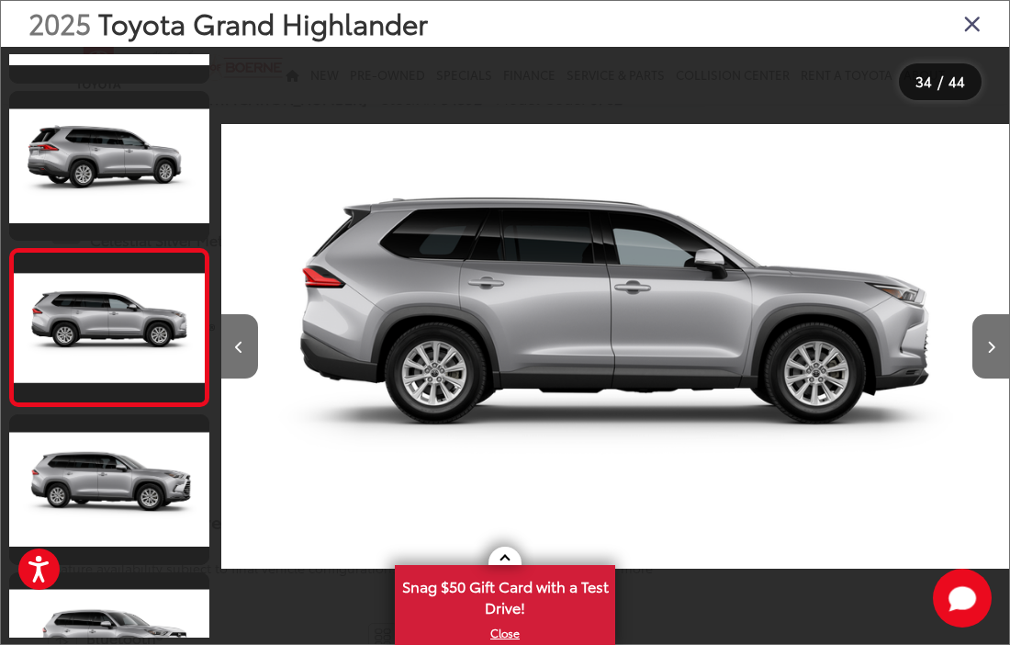
click at [981, 378] on button "Next image" at bounding box center [990, 346] width 37 height 64
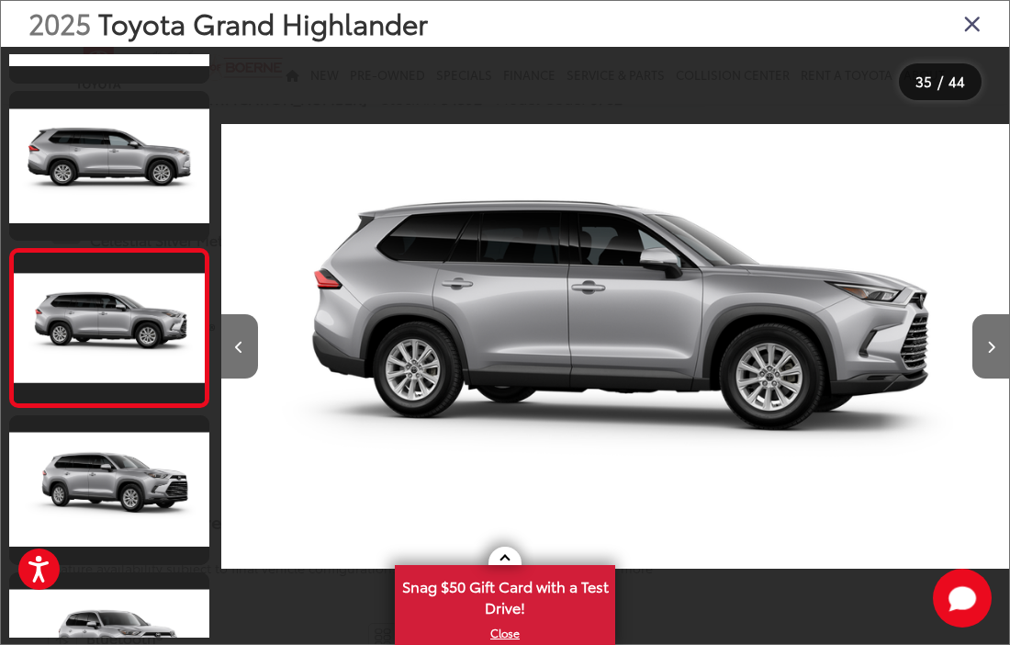
click at [981, 378] on button "Next image" at bounding box center [990, 346] width 37 height 64
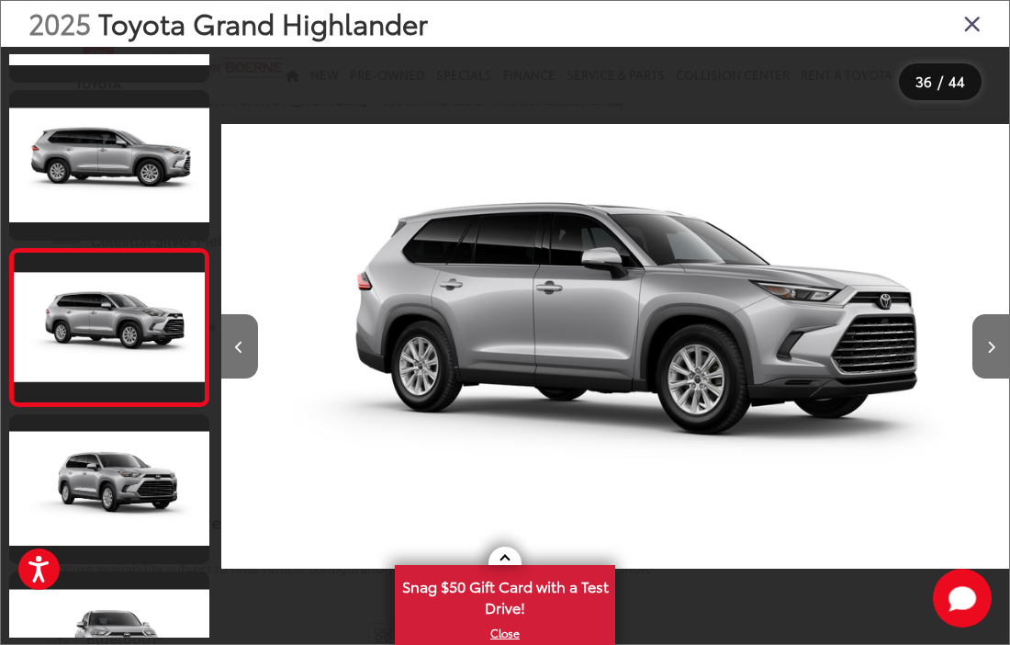
click at [981, 373] on button "Next image" at bounding box center [990, 346] width 37 height 64
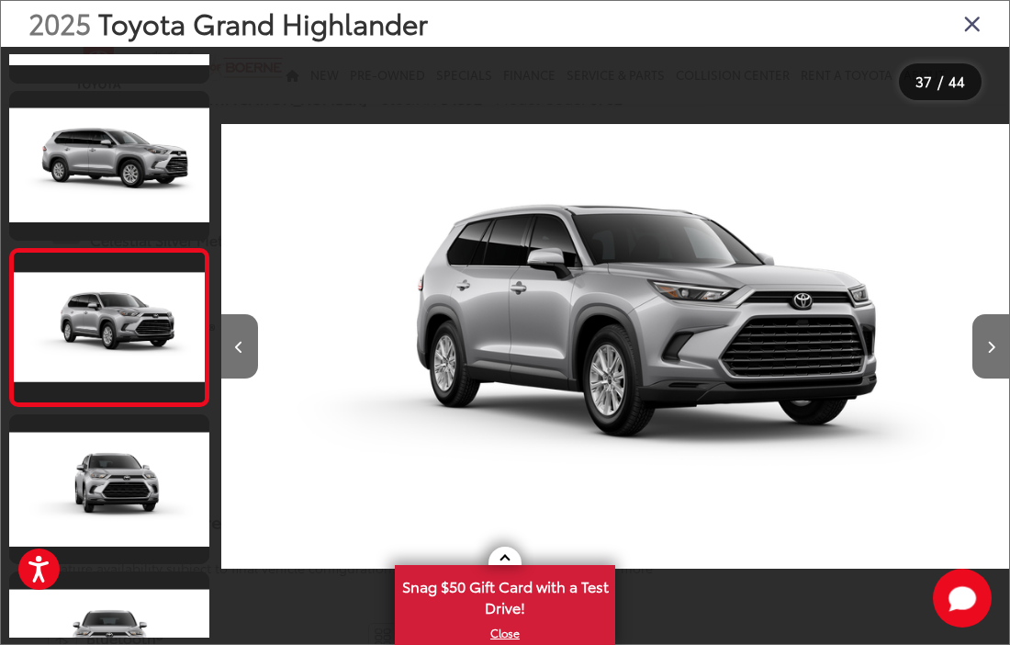
click at [981, 378] on button "Next image" at bounding box center [990, 346] width 37 height 64
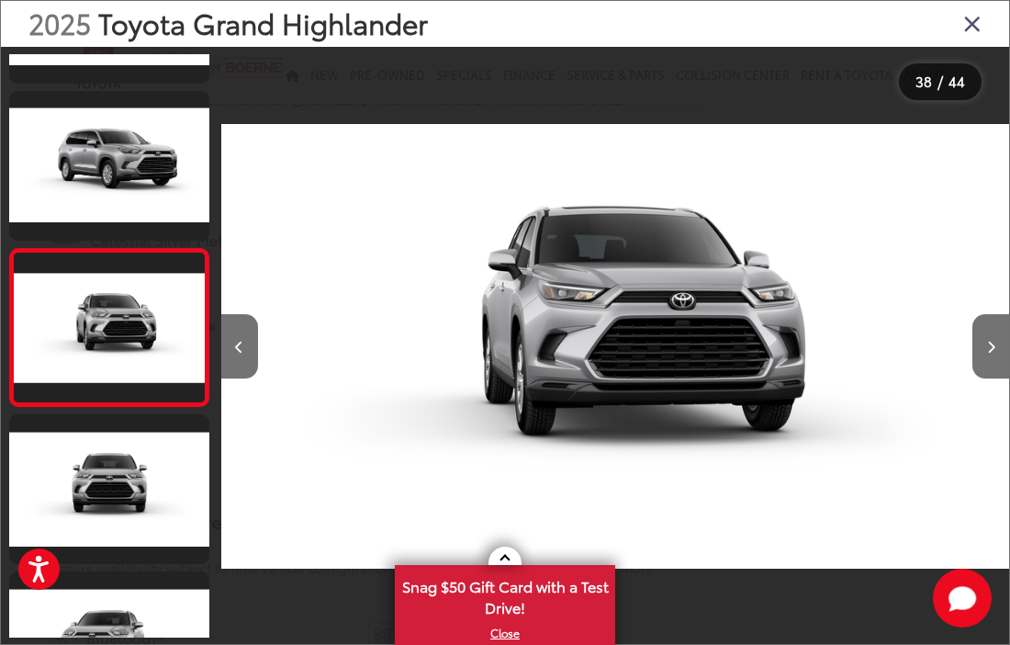
click at [981, 378] on button "Next image" at bounding box center [990, 346] width 37 height 64
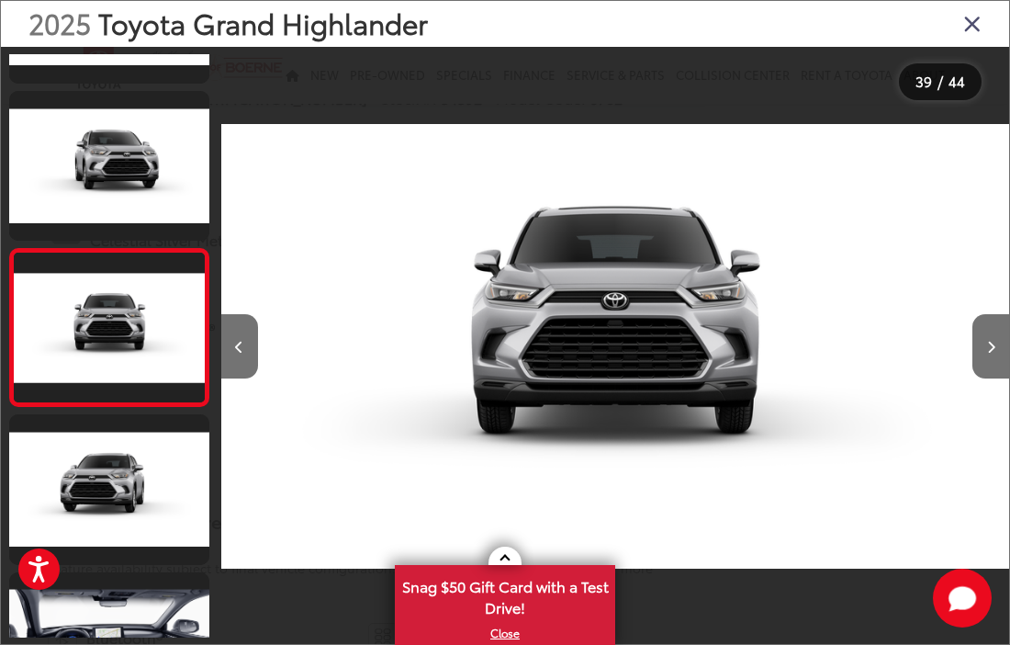
click at [981, 378] on button "Next image" at bounding box center [990, 346] width 37 height 64
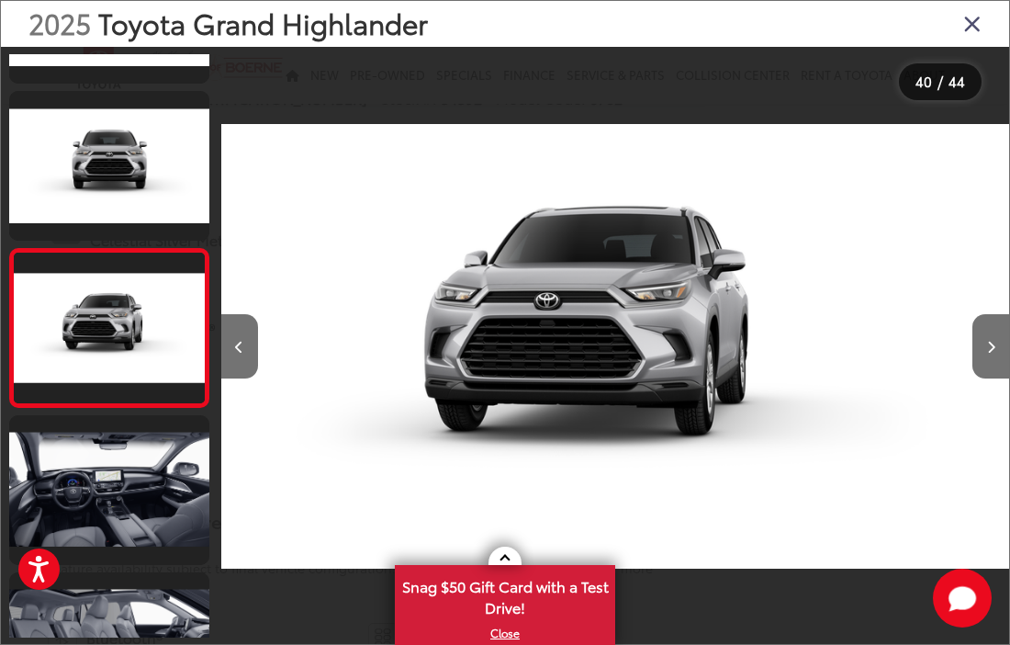
click at [981, 378] on button "Next image" at bounding box center [990, 346] width 37 height 64
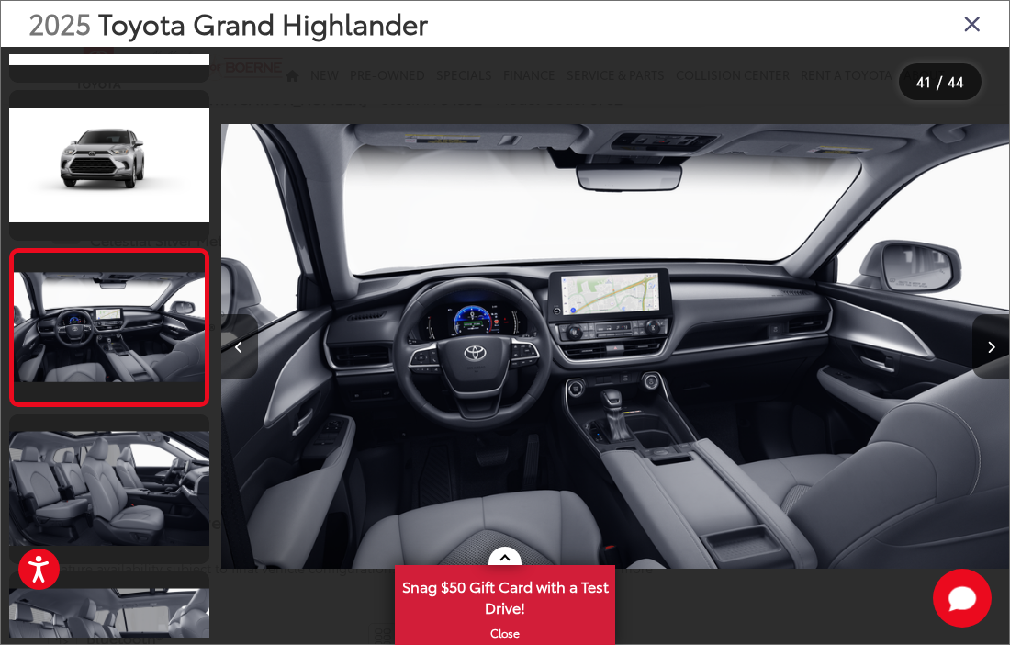
click at [981, 372] on button "Next image" at bounding box center [990, 346] width 37 height 64
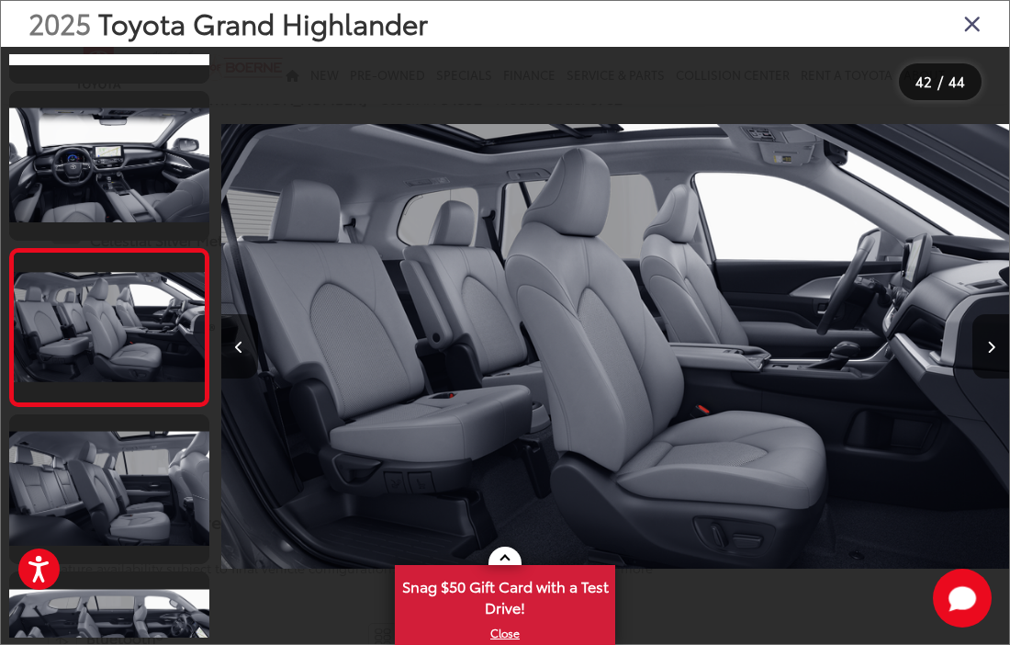
click at [981, 373] on button "Next image" at bounding box center [990, 346] width 37 height 64
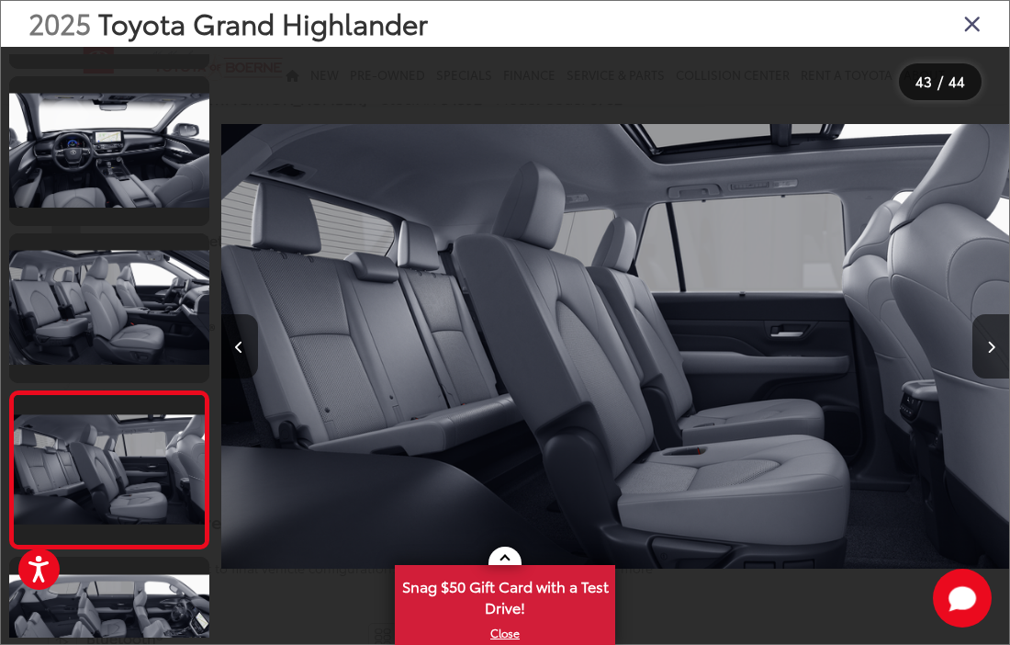
click at [981, 374] on button "Next image" at bounding box center [990, 346] width 37 height 64
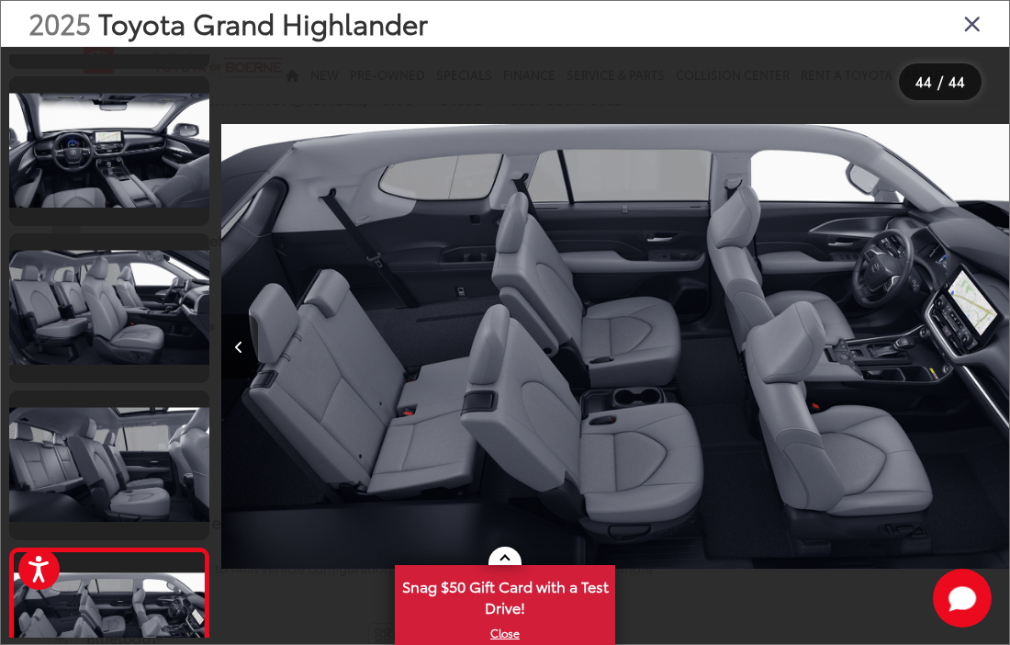
click at [981, 401] on div at bounding box center [910, 346] width 197 height 599
click at [981, 384] on div at bounding box center [910, 346] width 197 height 599
click at [981, 416] on div at bounding box center [910, 346] width 197 height 599
